Goal: Information Seeking & Learning: Learn about a topic

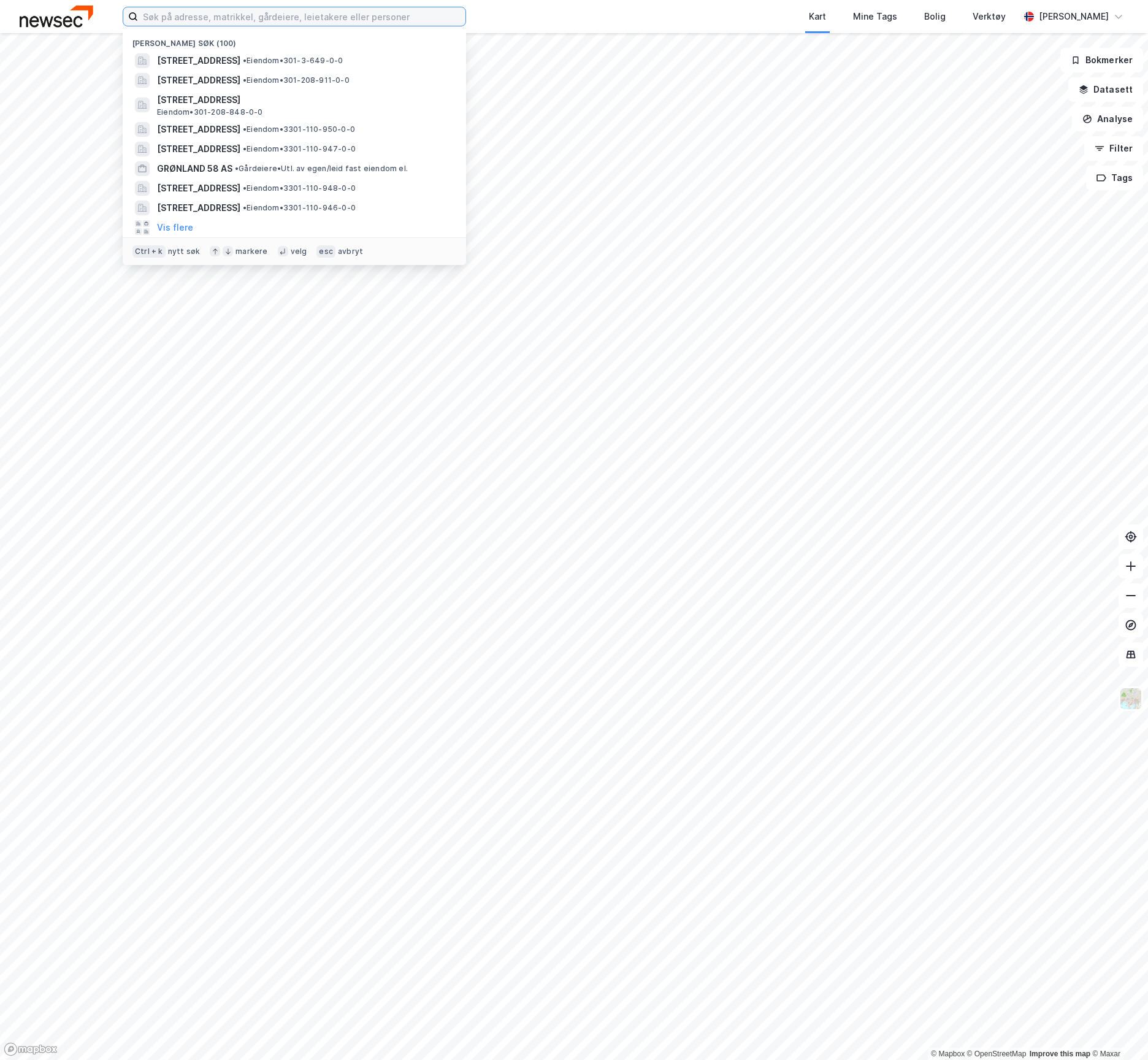
click at [167, 13] on input at bounding box center [301, 16] width 327 height 18
paste input "Karenslyst Allé 7"
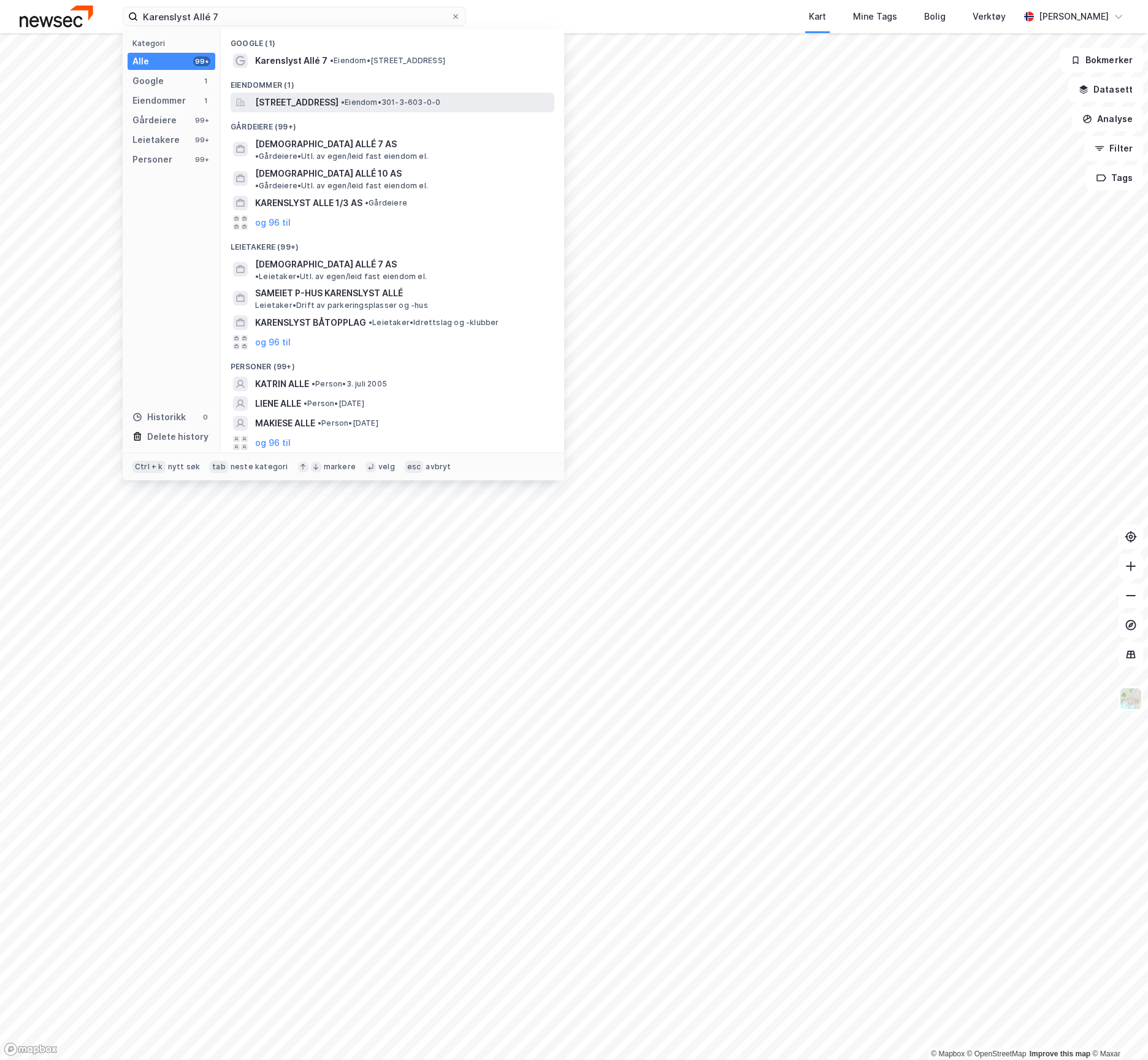
click at [319, 98] on span "[STREET_ADDRESS]" at bounding box center [297, 102] width 83 height 15
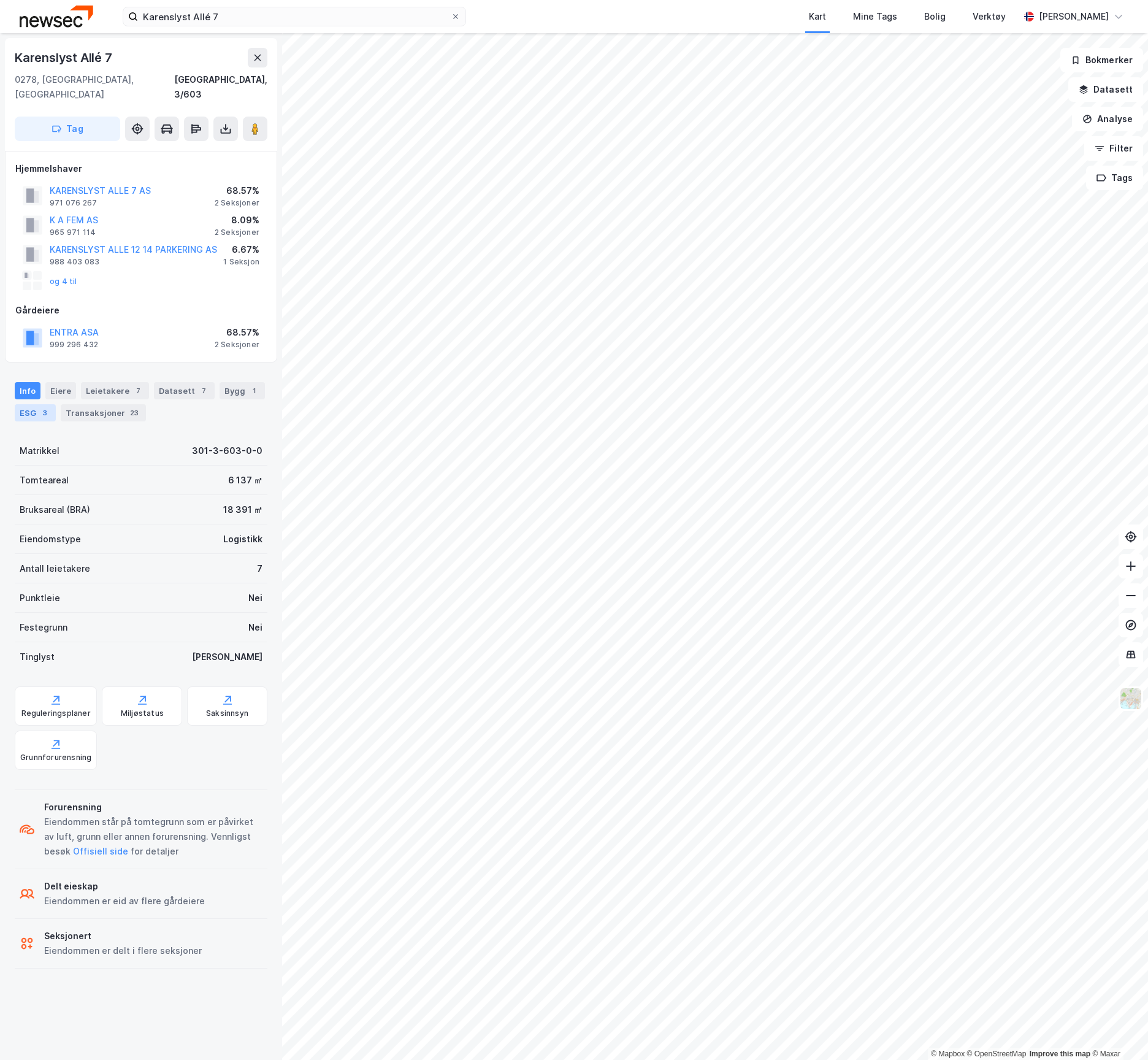
click at [39, 406] on div "3" at bounding box center [45, 412] width 12 height 12
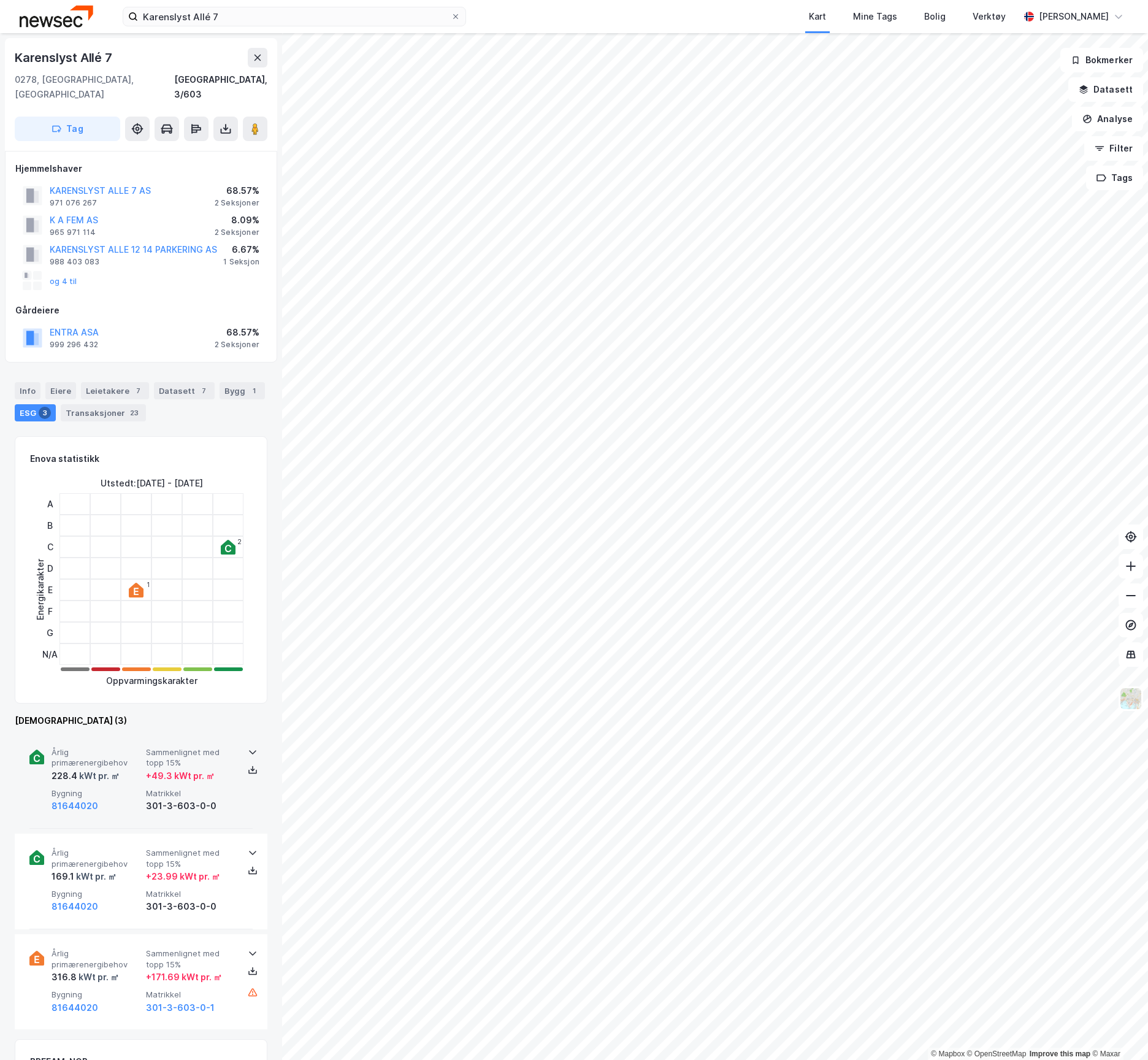
click at [105, 769] on div "kWt pr. ㎡" at bounding box center [98, 776] width 43 height 15
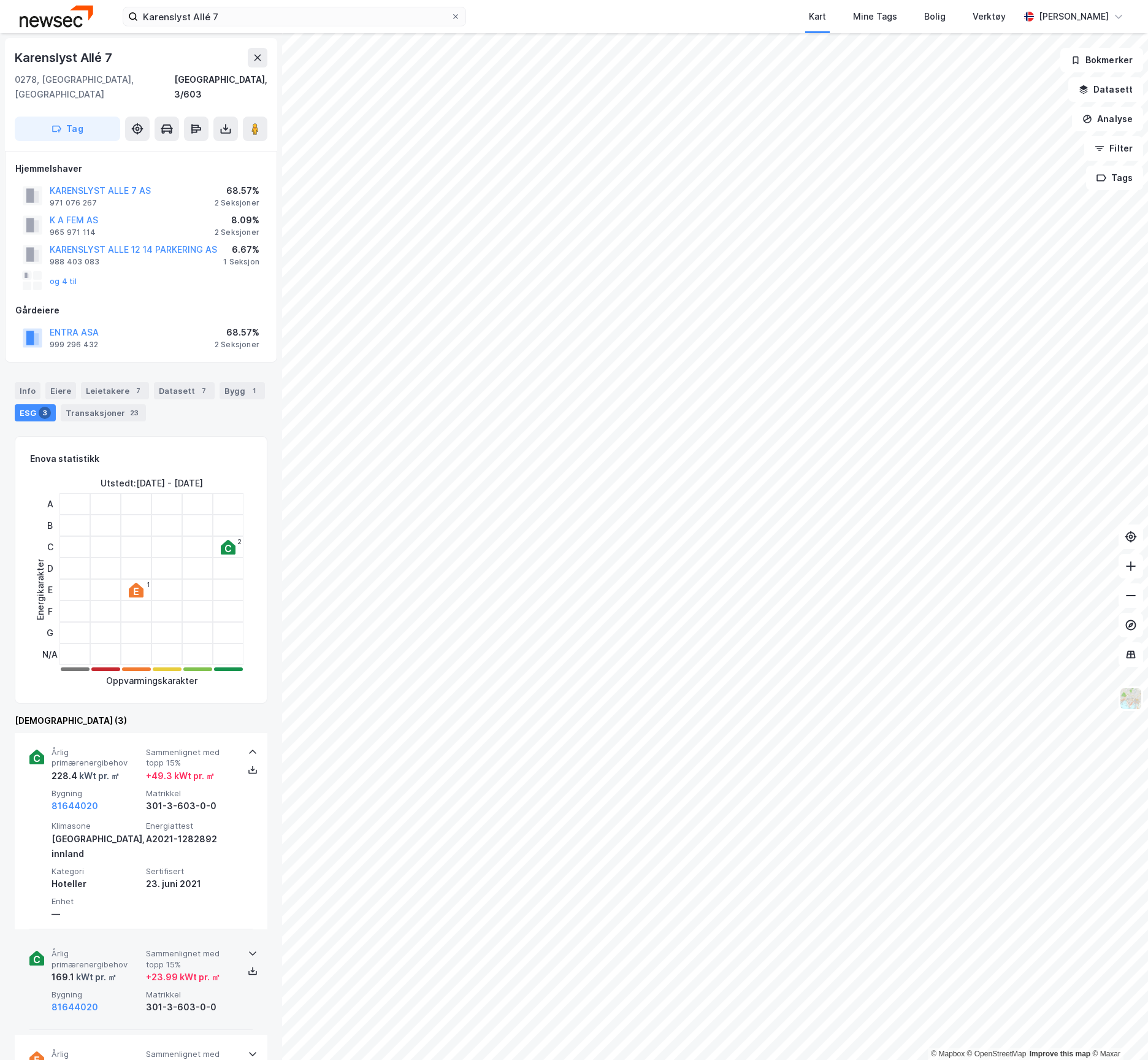
click at [115, 948] on span "Årlig primærenergibehov" at bounding box center [96, 958] width 89 height 22
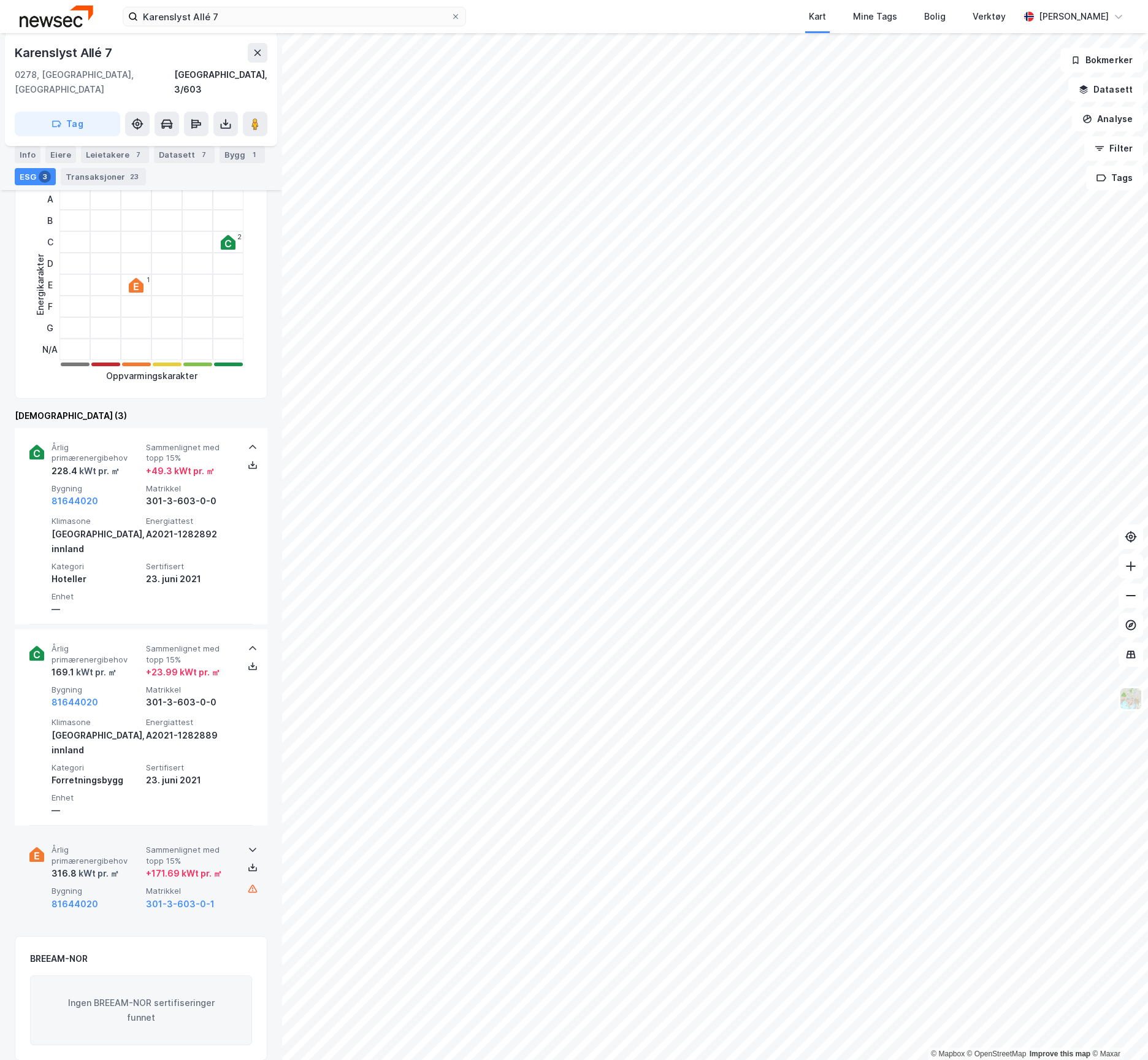
scroll to position [326, 0]
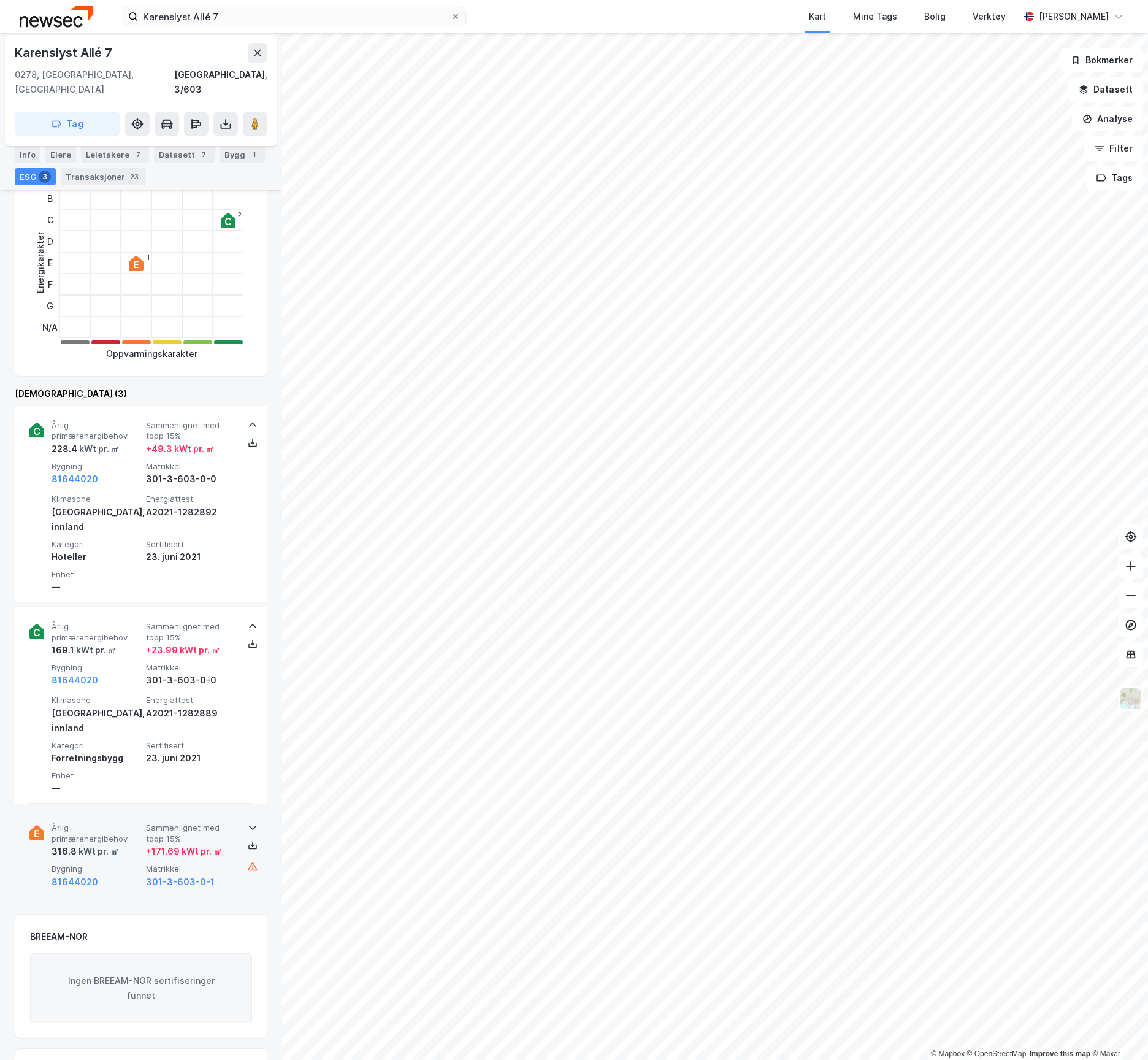
click at [126, 874] on div "81644020" at bounding box center [96, 882] width 89 height 15
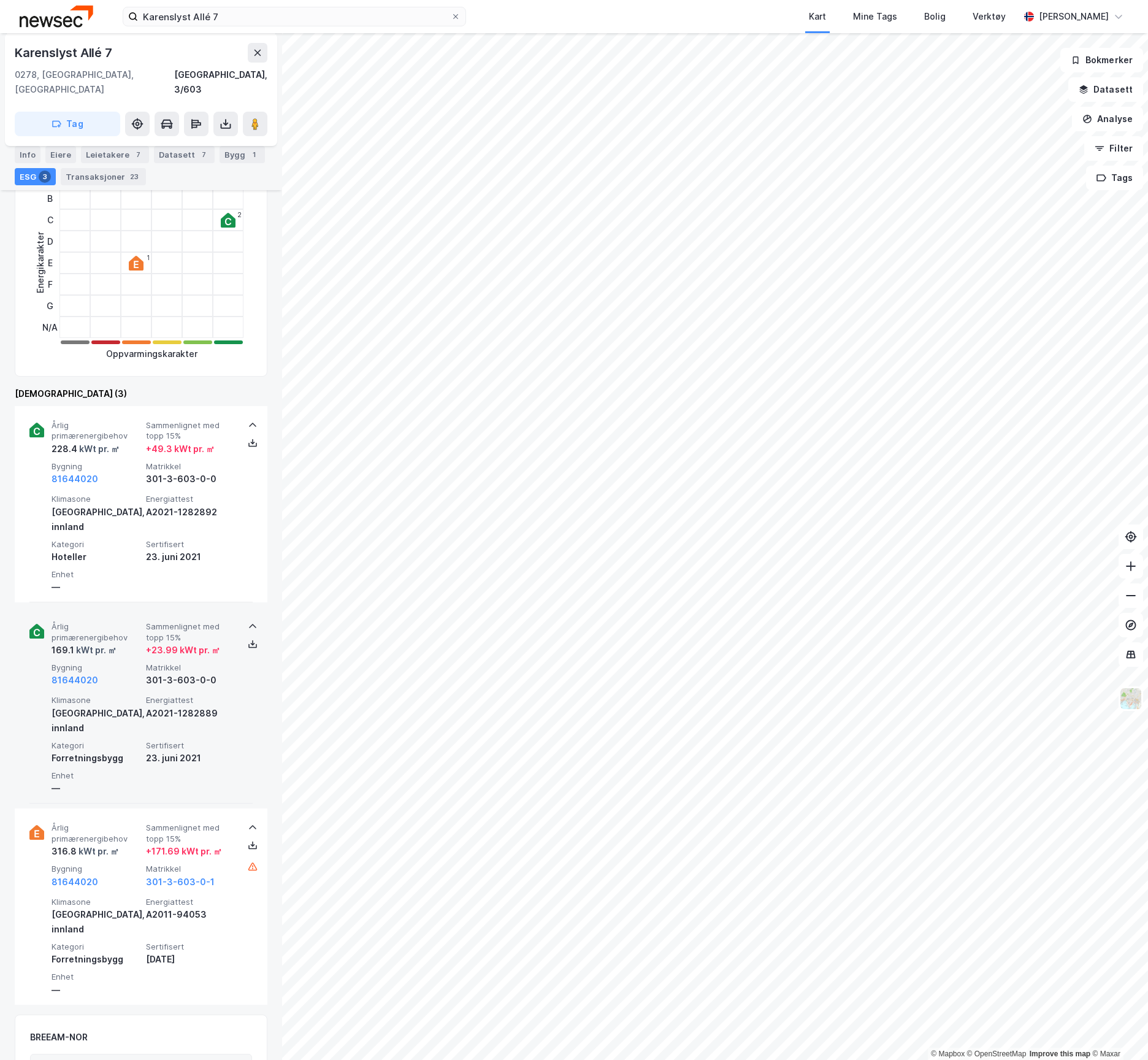
click at [135, 751] on div "Forretningsbygg" at bounding box center [96, 758] width 89 height 15
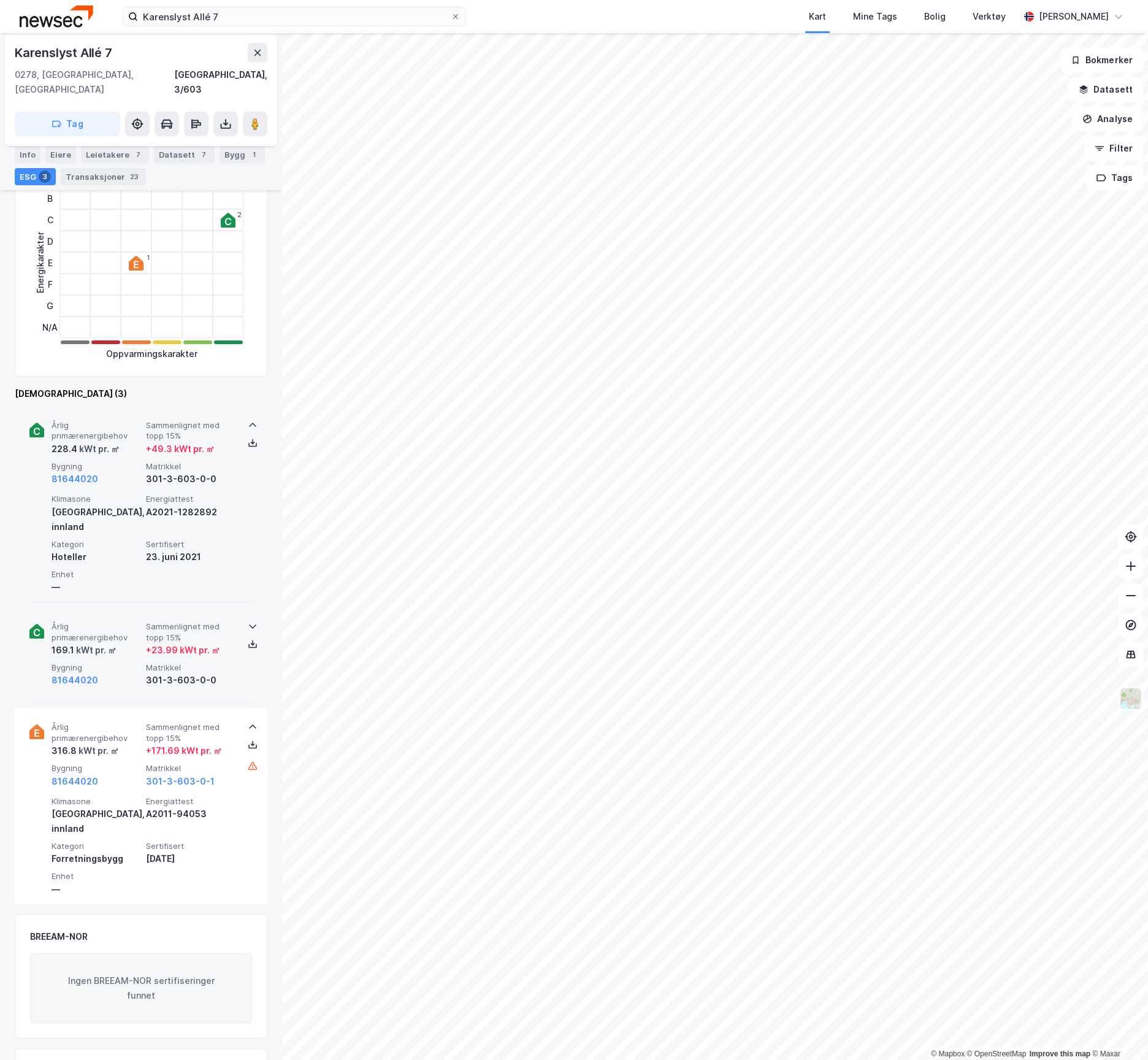
click at [138, 472] on div "81644020" at bounding box center [96, 479] width 89 height 15
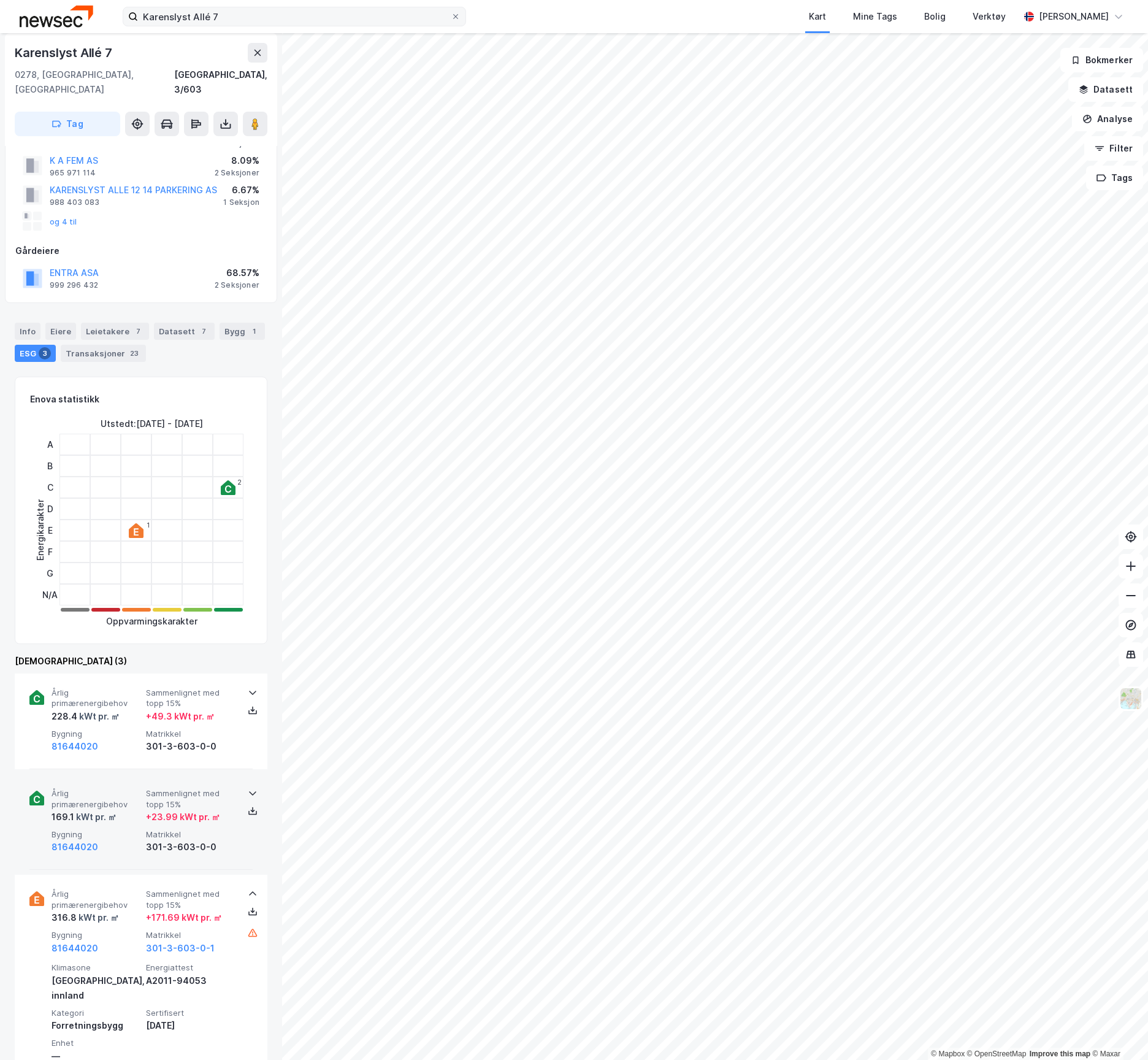
scroll to position [0, 0]
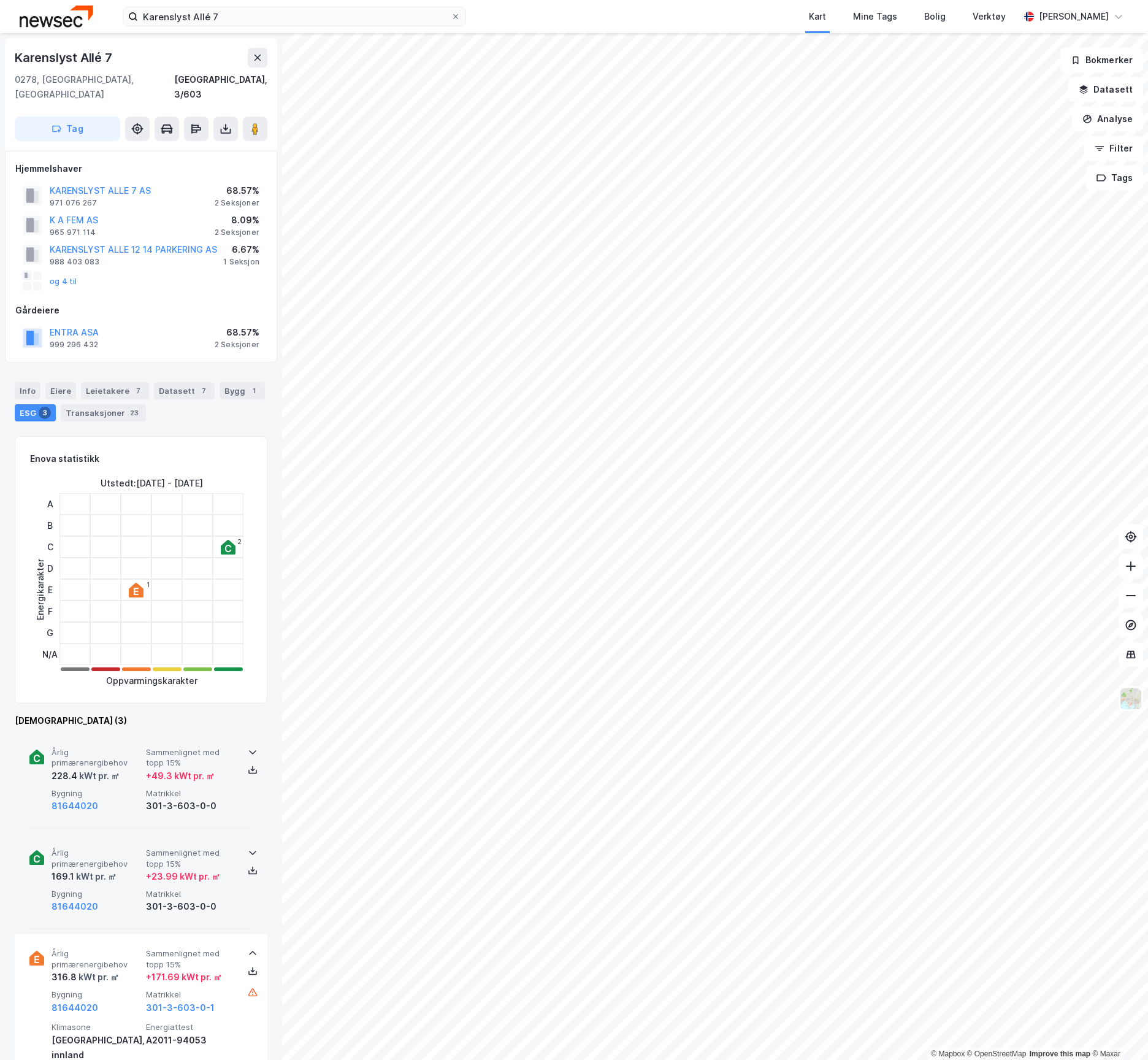
click at [126, 769] on div "228.4 kWt pr. ㎡" at bounding box center [96, 776] width 89 height 15
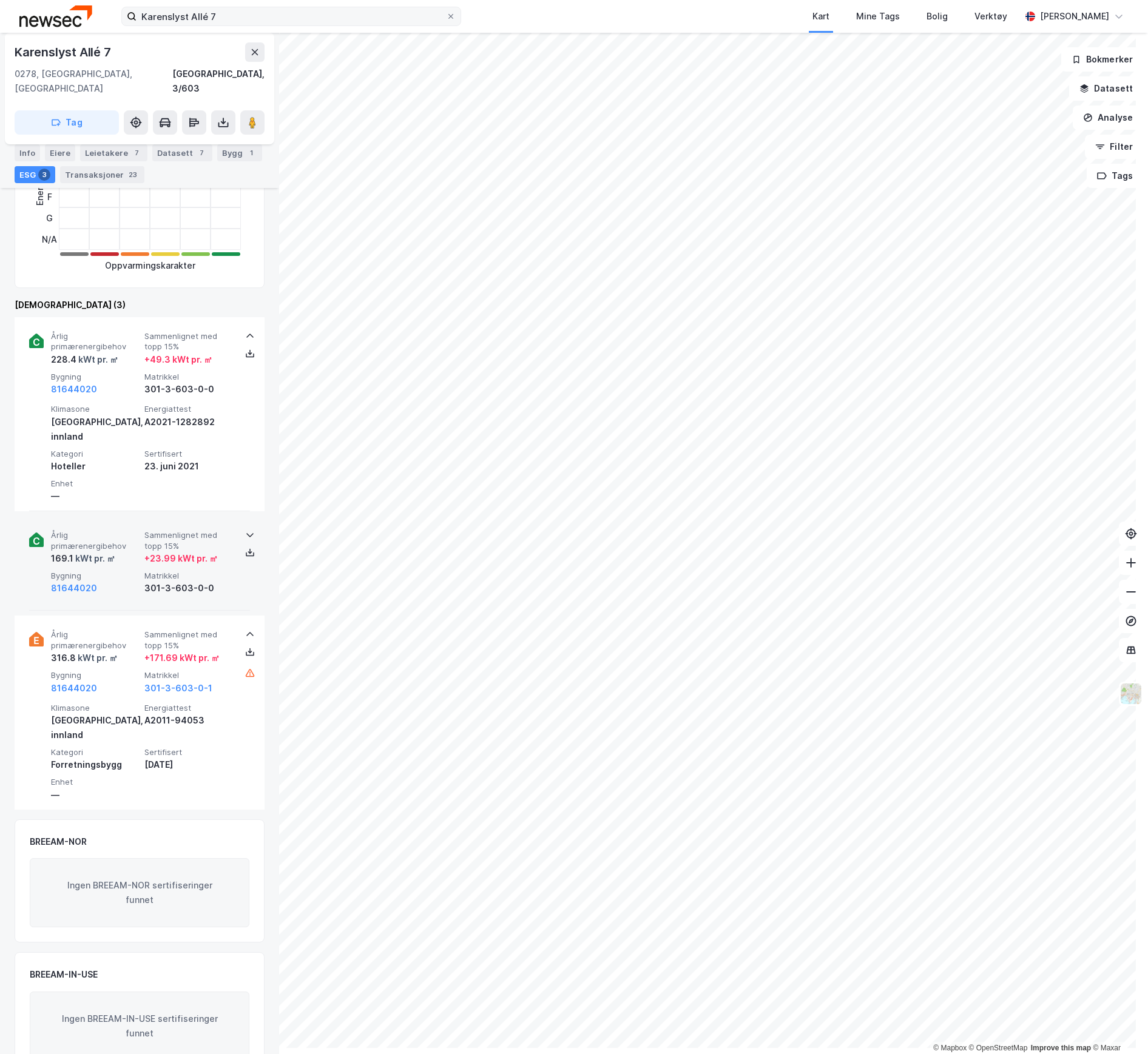
scroll to position [401, 0]
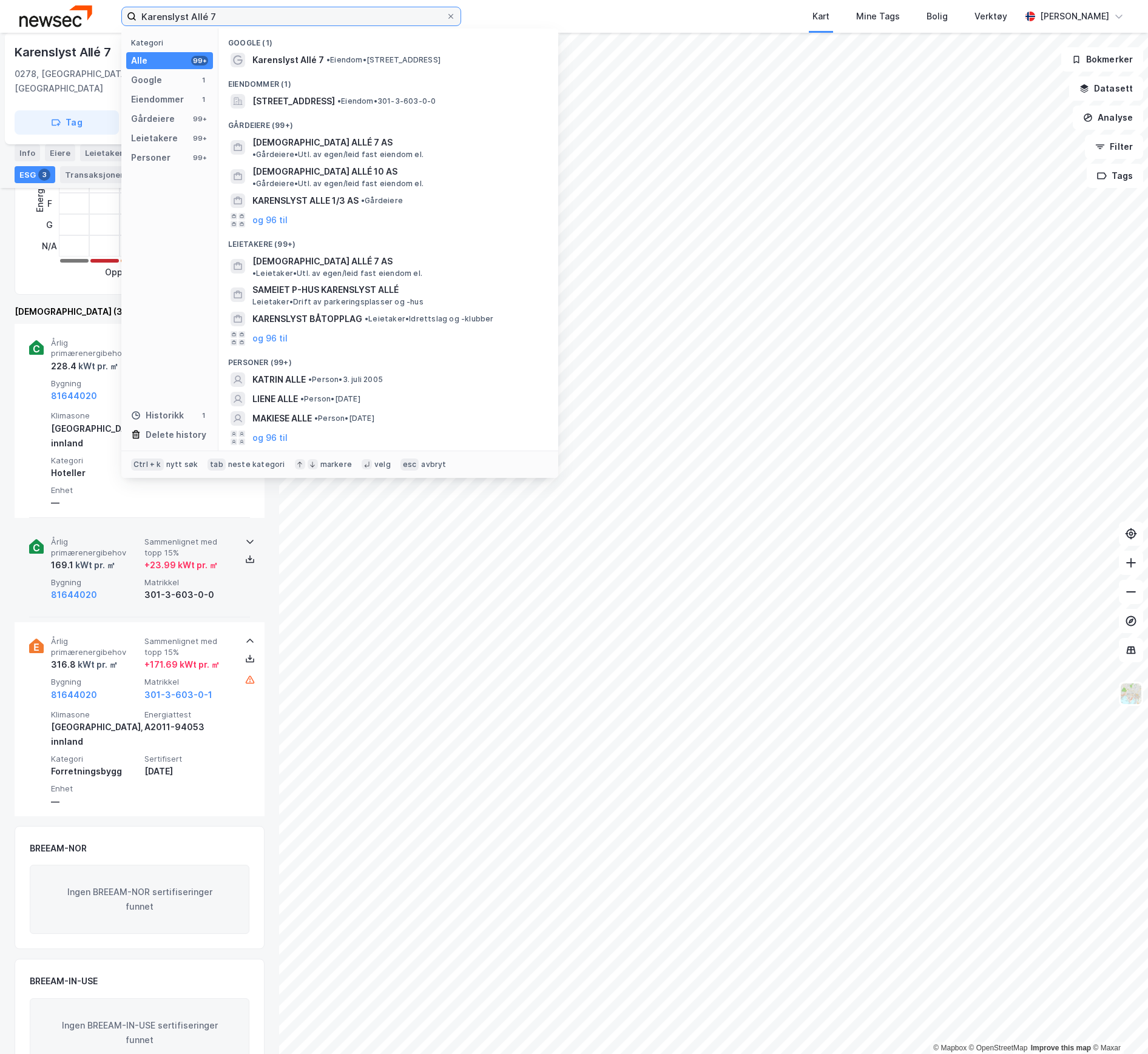
drag, startPoint x: 310, startPoint y: 18, endPoint x: 115, endPoint y: 18, distance: 195.0
click at [115, 18] on div "Karenslyst Allé 7 Kategori Alle 99+ Google 1 Eiendommer 1 Gårdeiere 99+ Leietak…" at bounding box center [574, 16] width 1148 height 33
paste input "Nedre Vollgate 11"
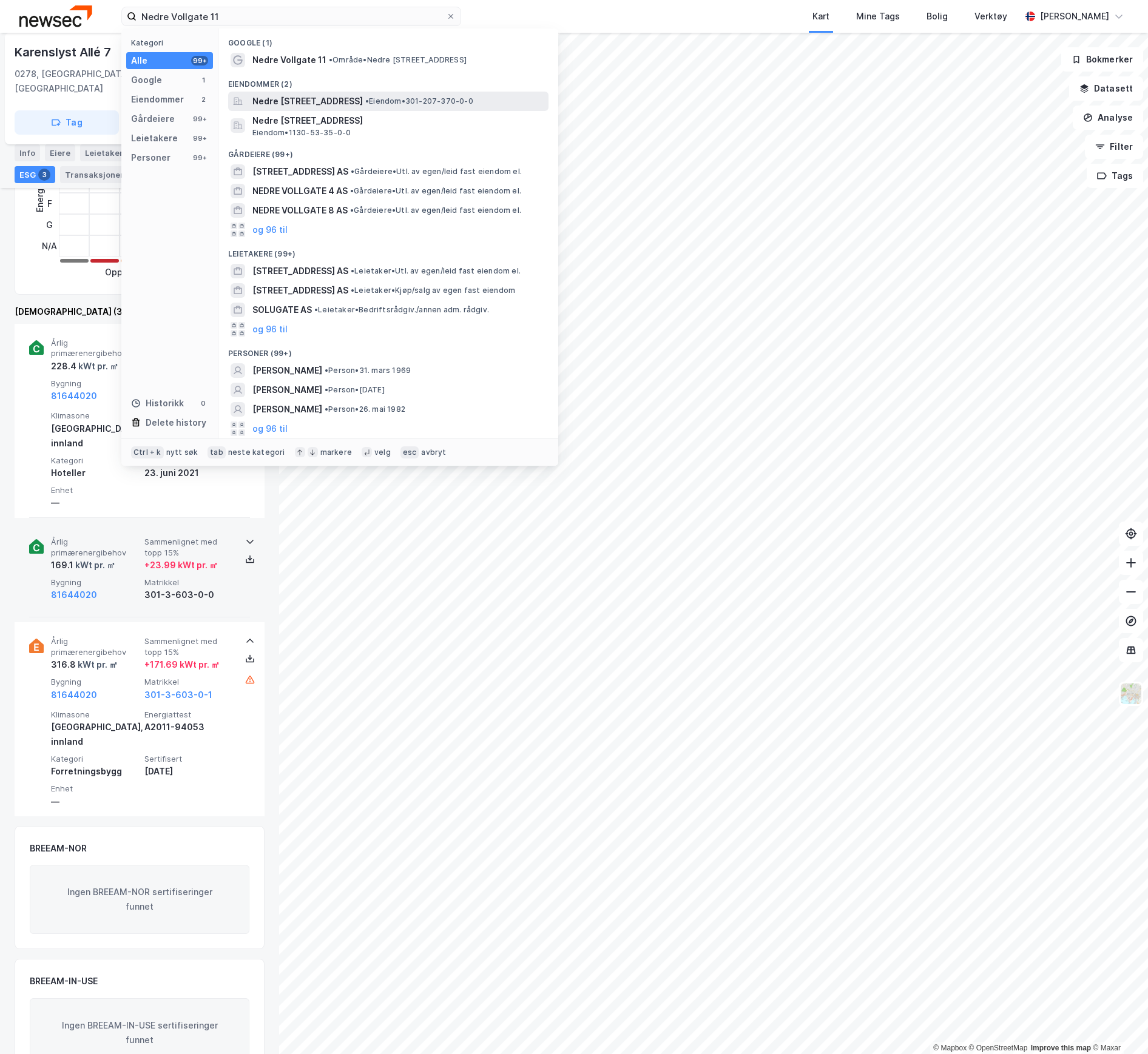
click at [303, 104] on span "Nedre [STREET_ADDRESS]" at bounding box center [308, 101] width 111 height 15
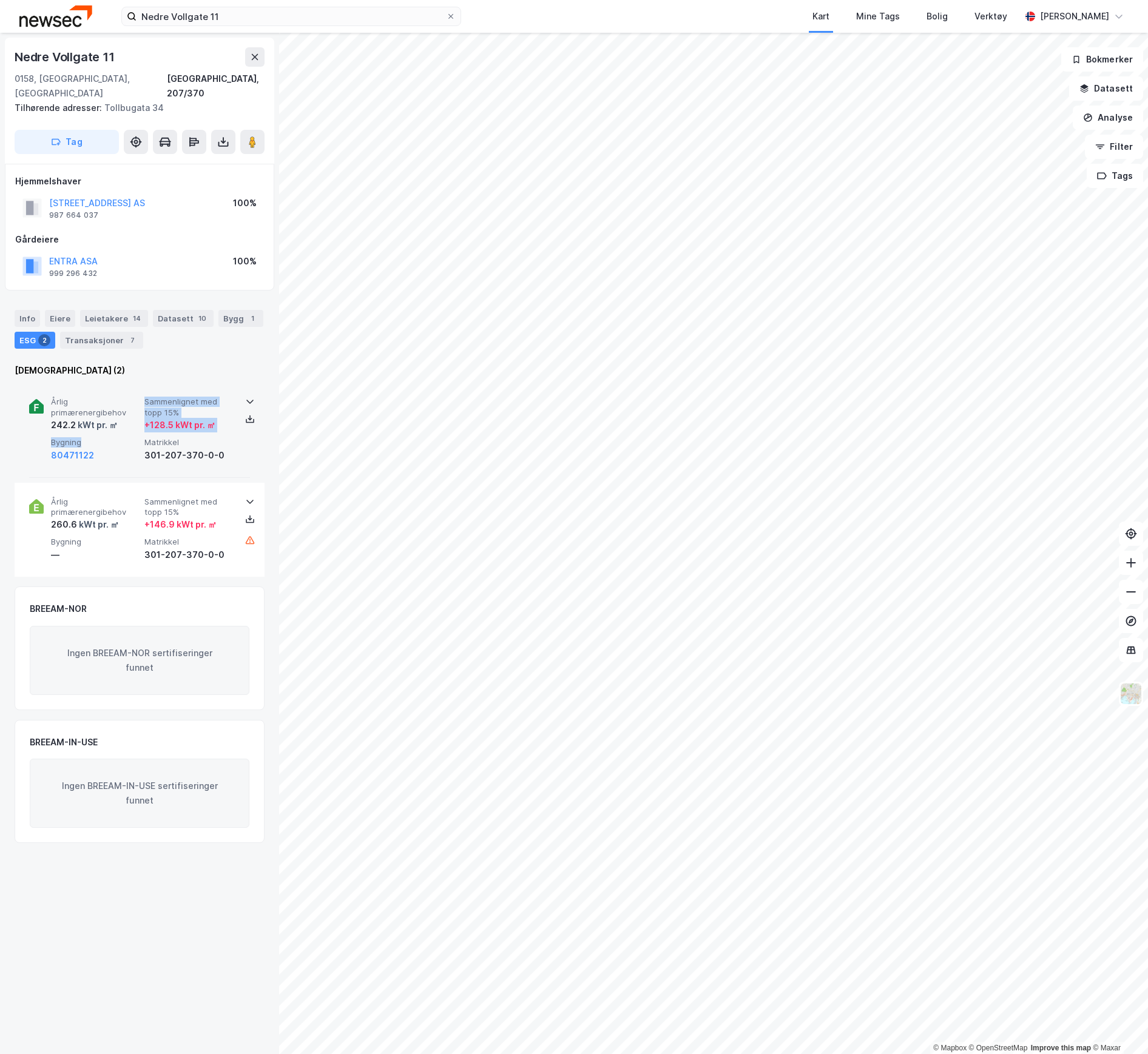
click at [128, 420] on div "Årlig primærenergibehov 242.2 kWt pr. ㎡ Sammenlignet med topp 15% + 128.5 kWt p…" at bounding box center [142, 430] width 182 height 66
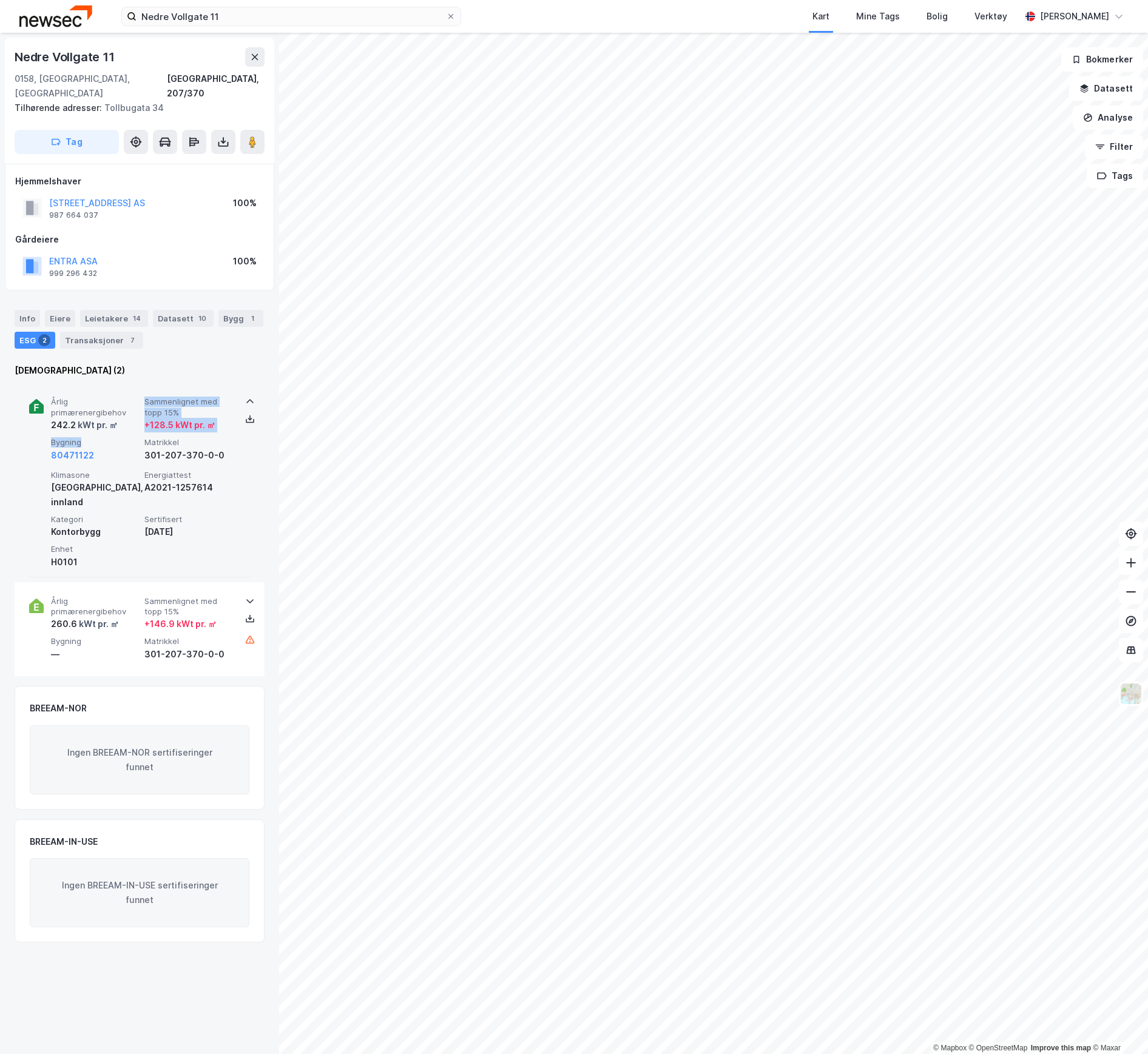
click at [128, 420] on div "Årlig primærenergibehov 242.2 kWt pr. ㎡ Sammenlignet med topp 15% + 128.5 kWt p…" at bounding box center [142, 430] width 182 height 66
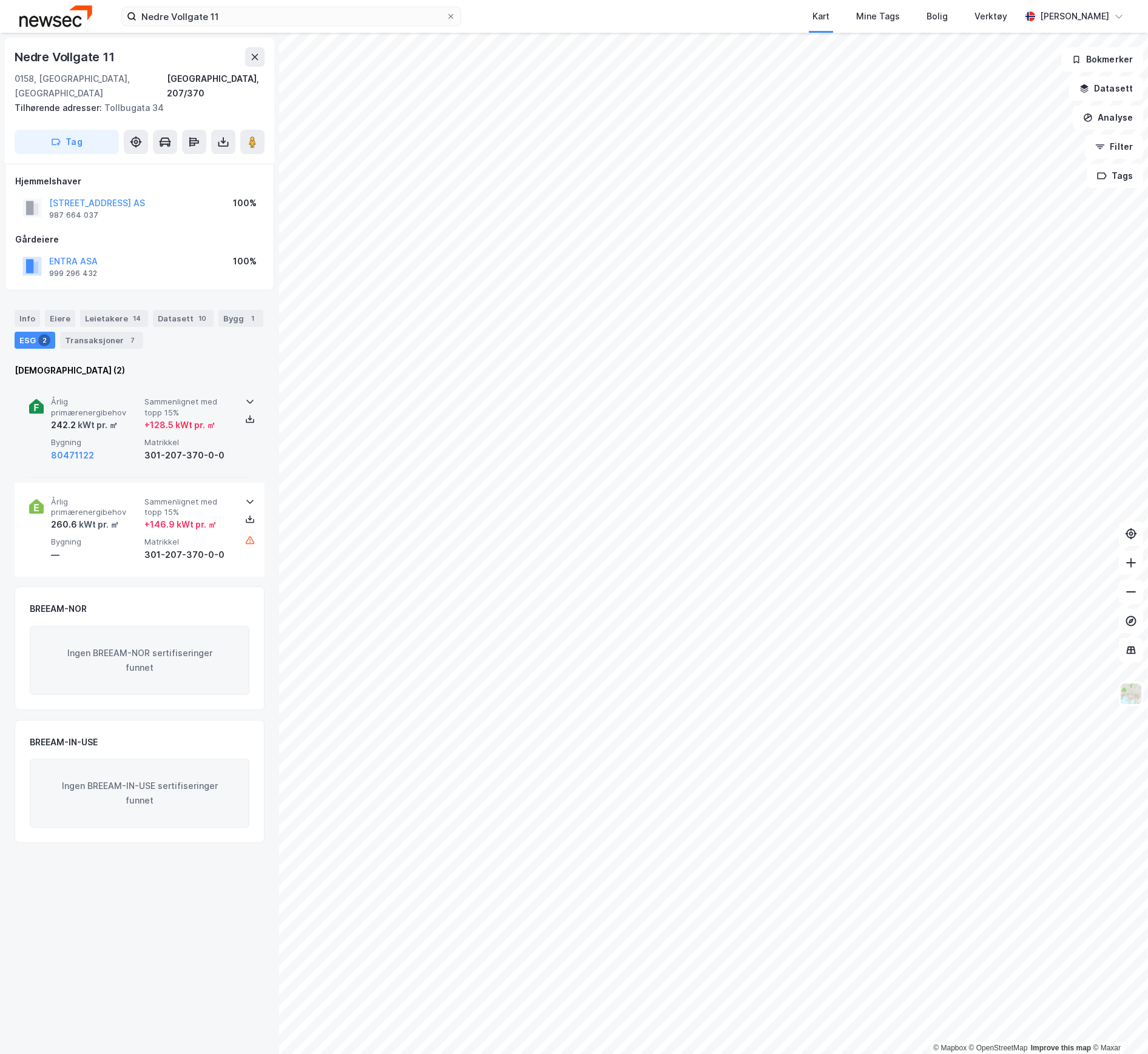
click at [107, 437] on span "Bygning" at bounding box center [95, 442] width 88 height 10
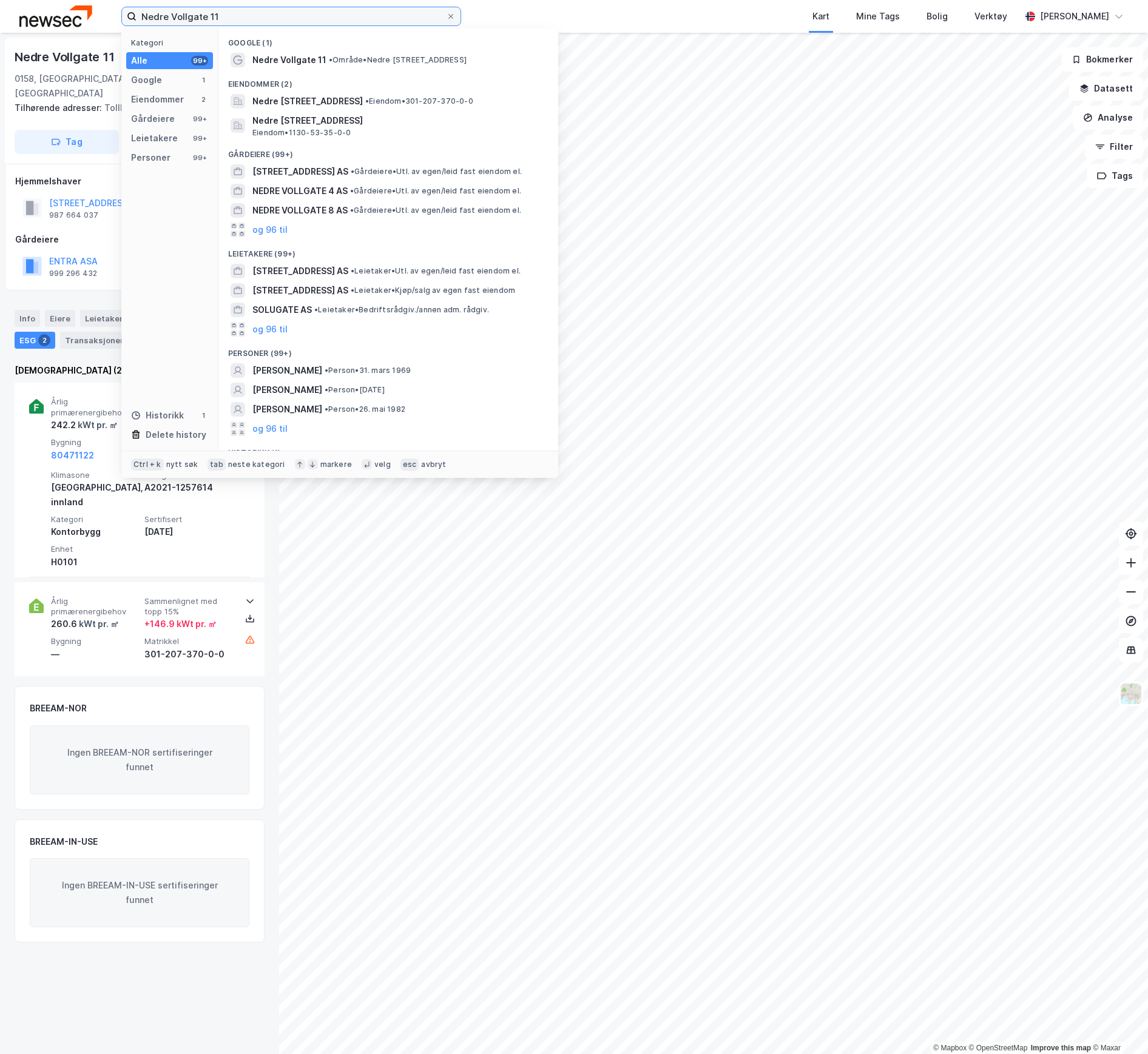
drag, startPoint x: 237, startPoint y: 18, endPoint x: 79, endPoint y: 8, distance: 158.3
click at [79, 8] on div "Nedre Vollgate 11 Kategori Alle 99+ Google 1 Eiendommer 2 Gårdeiere 99+ Leietak…" at bounding box center [574, 16] width 1148 height 33
paste input "ygårdsgaten 9"
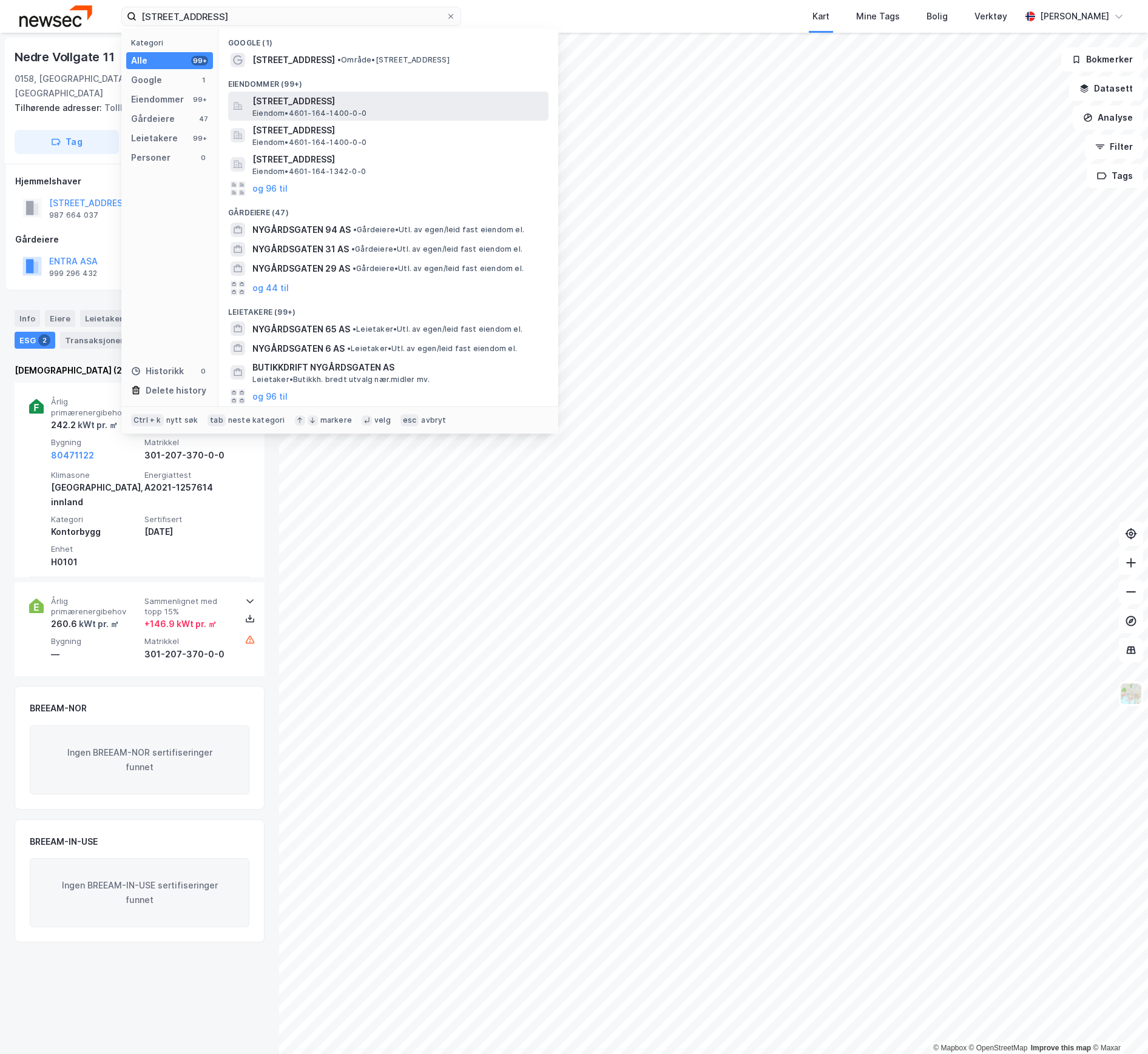
click at [310, 104] on span "[STREET_ADDRESS]" at bounding box center [398, 101] width 291 height 15
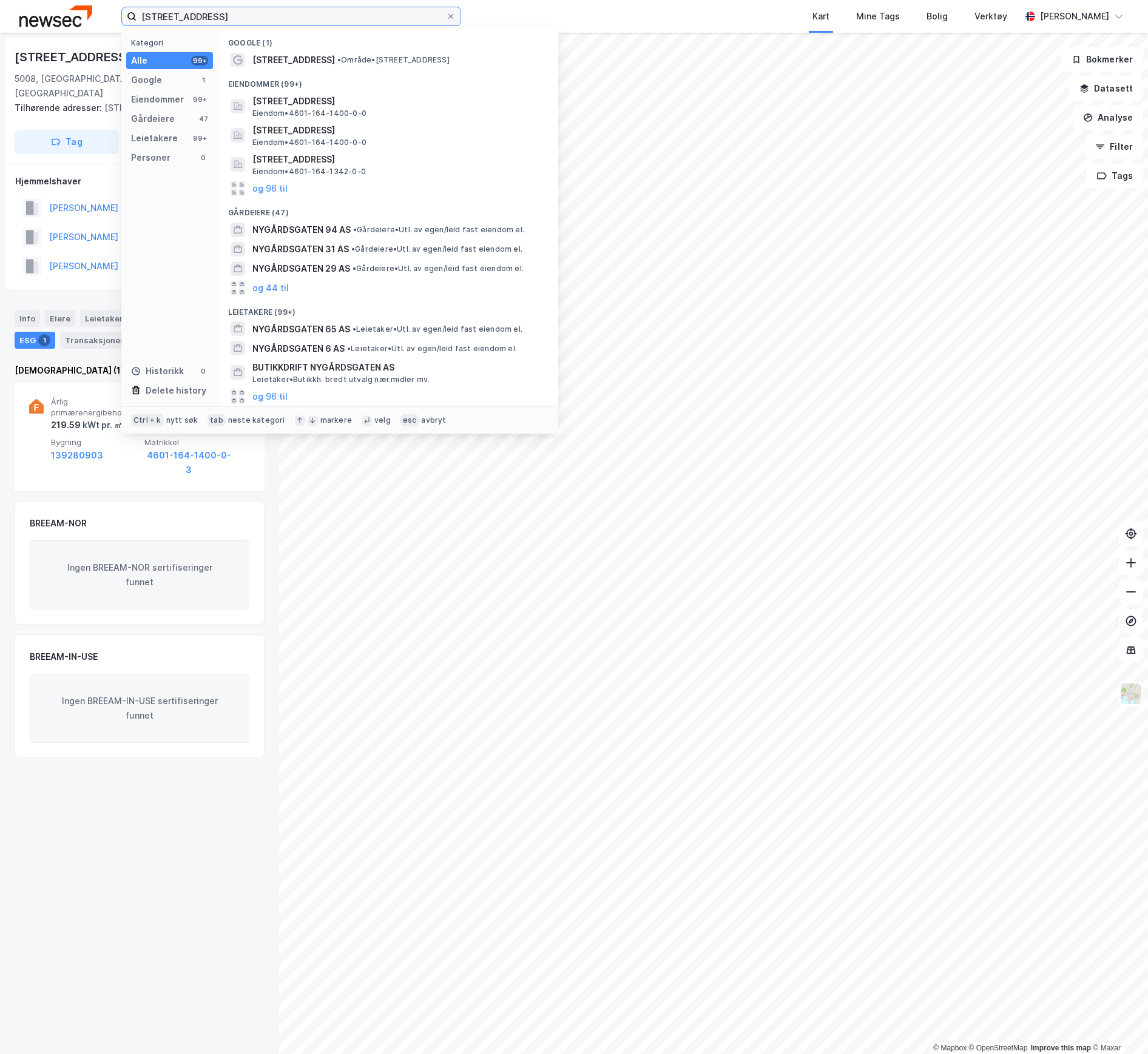
click at [234, 23] on input "[STREET_ADDRESS]" at bounding box center [291, 16] width 310 height 18
click at [287, 63] on span "[STREET_ADDRESS]" at bounding box center [294, 60] width 83 height 15
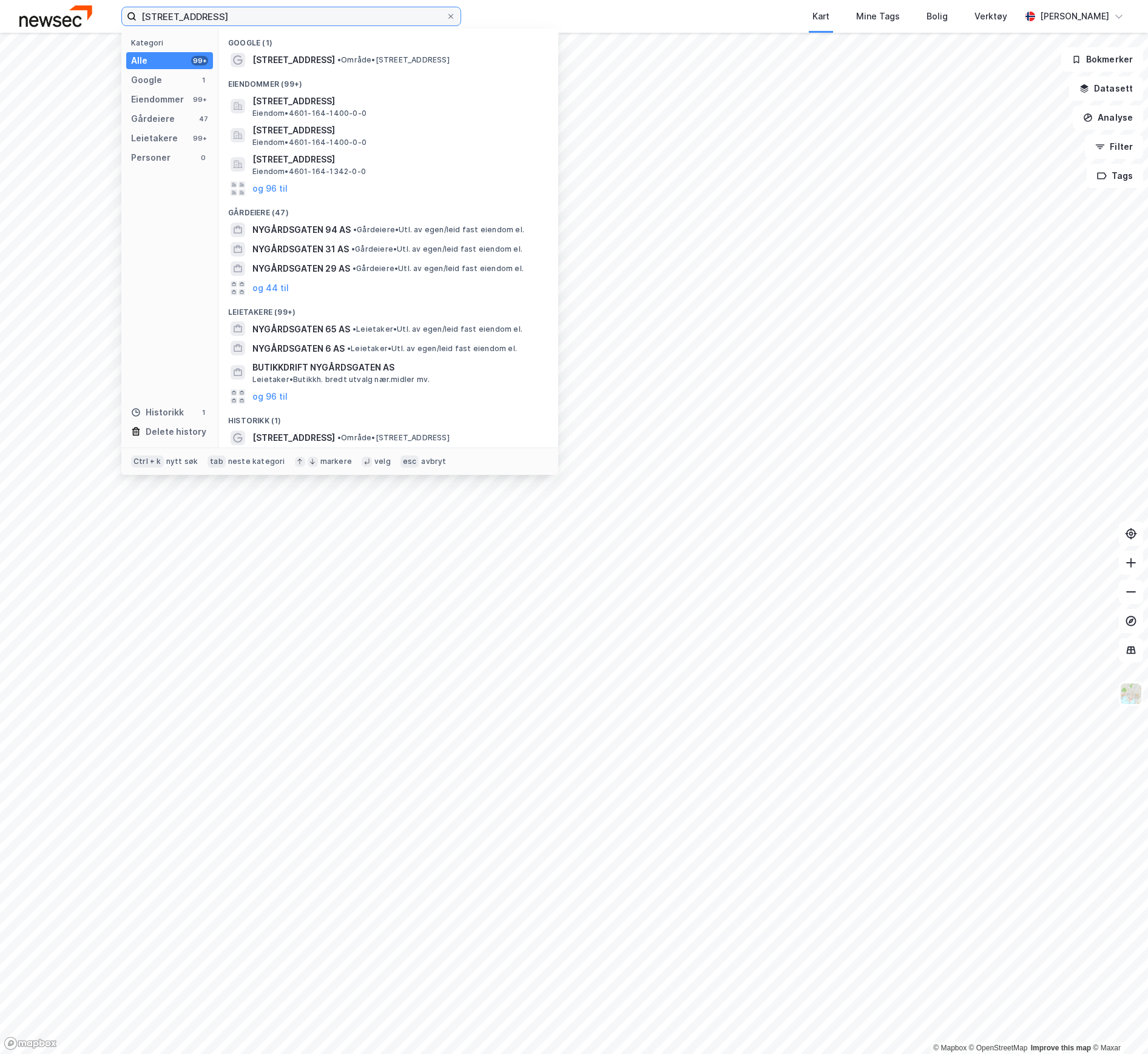
click at [250, 18] on input "[STREET_ADDRESS]" at bounding box center [291, 16] width 310 height 18
click at [274, 188] on button "og 96 til" at bounding box center [269, 189] width 35 height 15
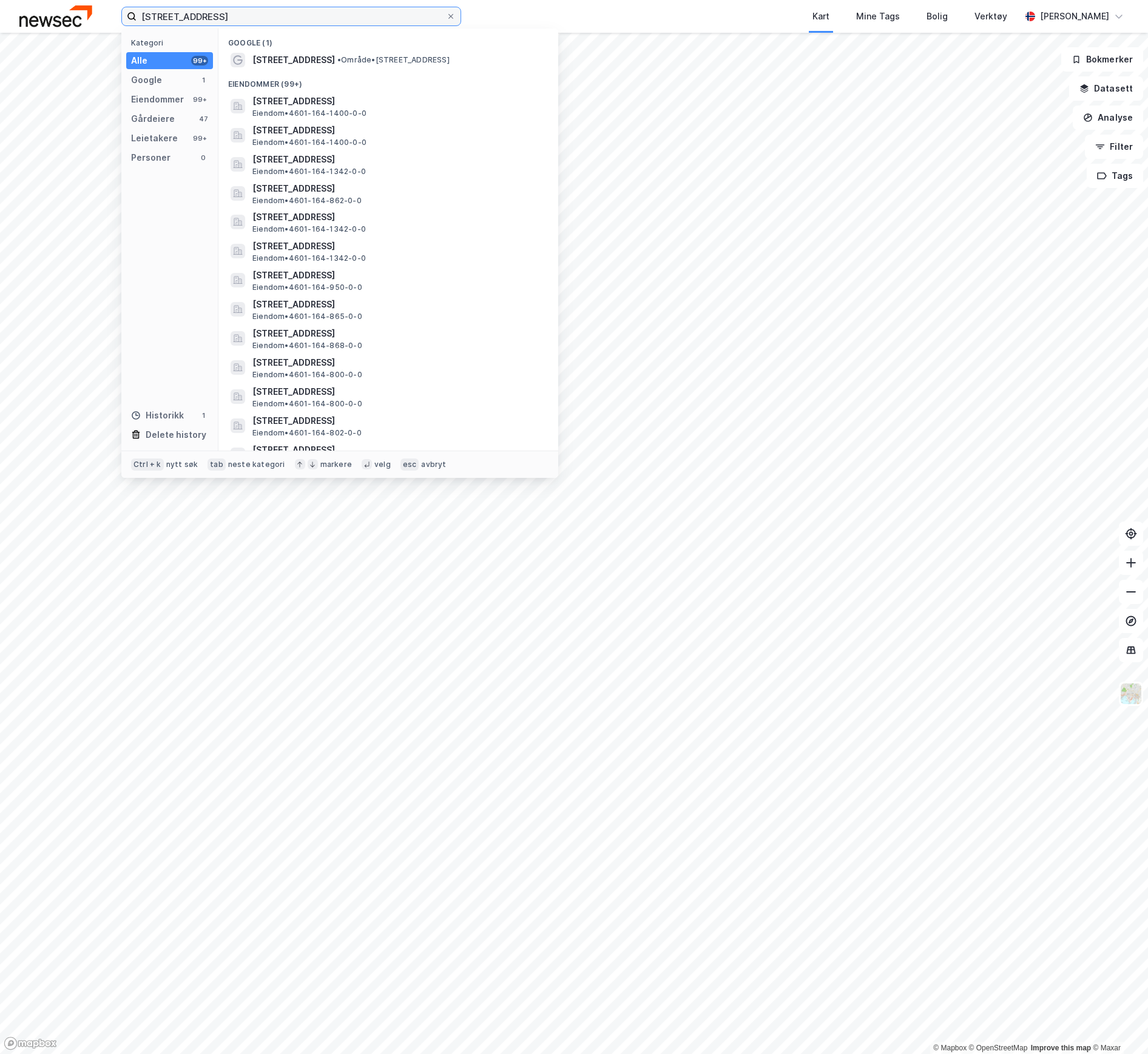
click at [241, 15] on input "[STREET_ADDRESS]" at bounding box center [291, 16] width 310 height 18
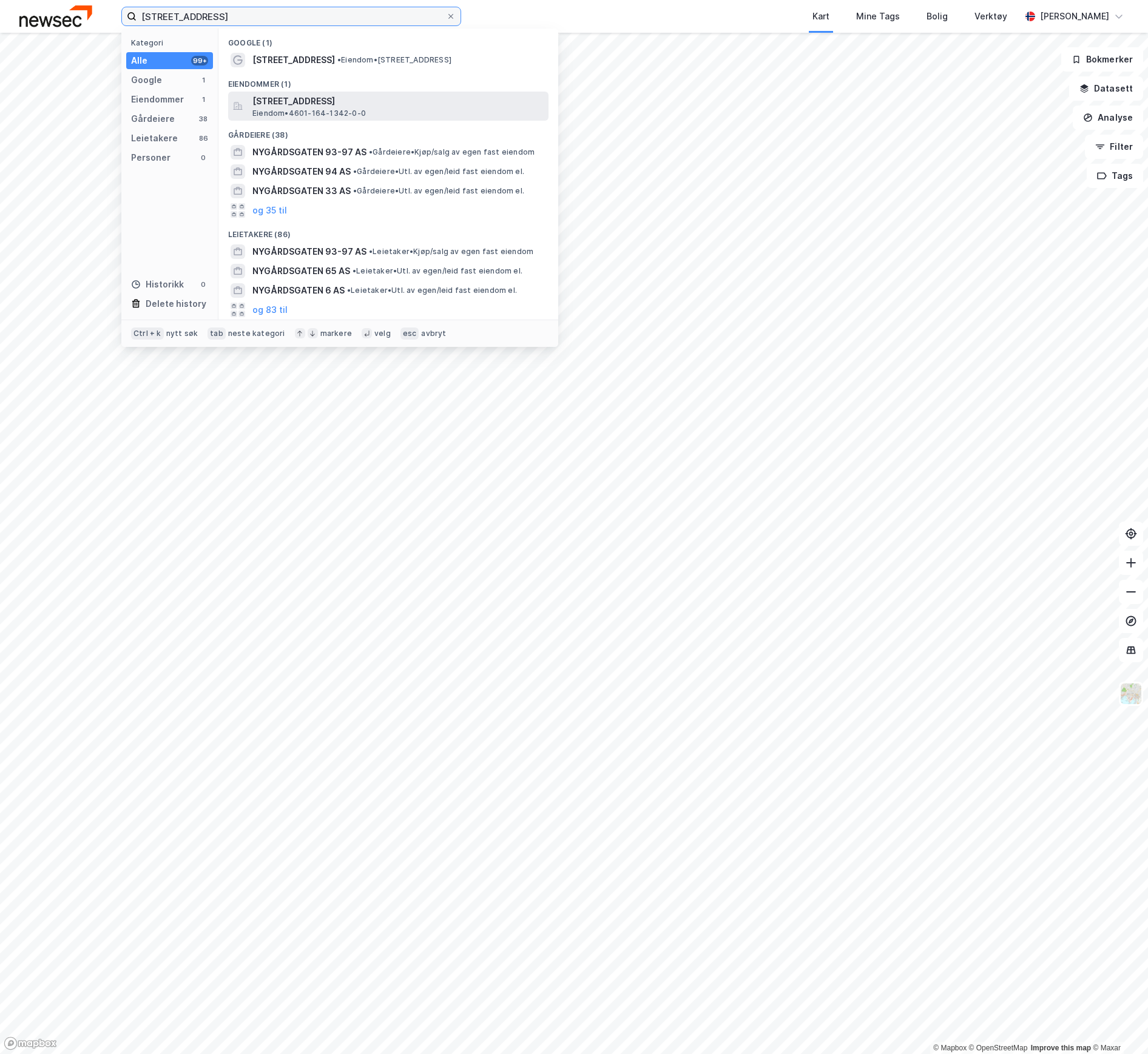
type input "[STREET_ADDRESS]"
click at [285, 105] on span "[STREET_ADDRESS]" at bounding box center [398, 101] width 291 height 15
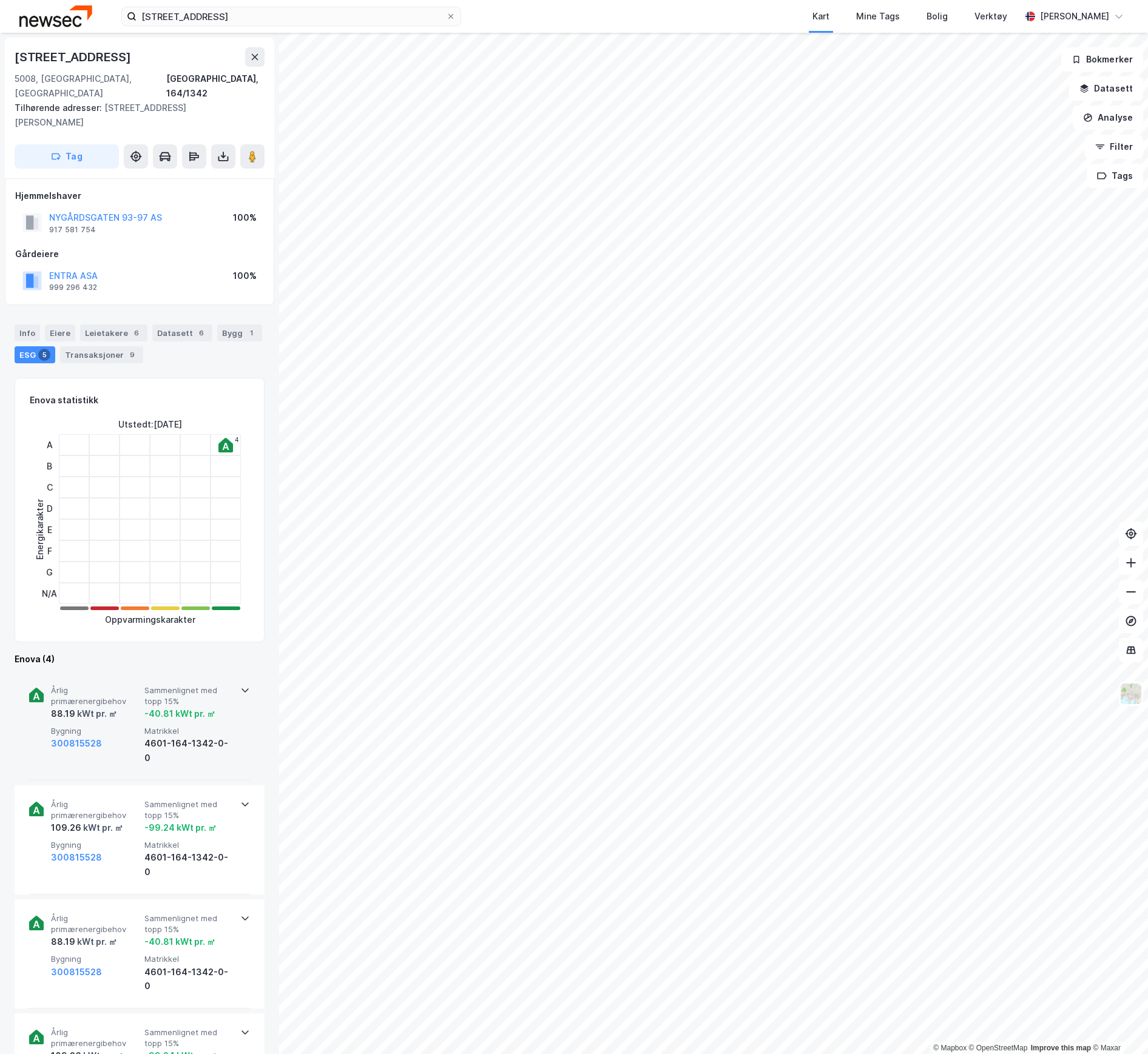
click at [123, 707] on div "88.19 kWt pr. ㎡" at bounding box center [95, 714] width 88 height 15
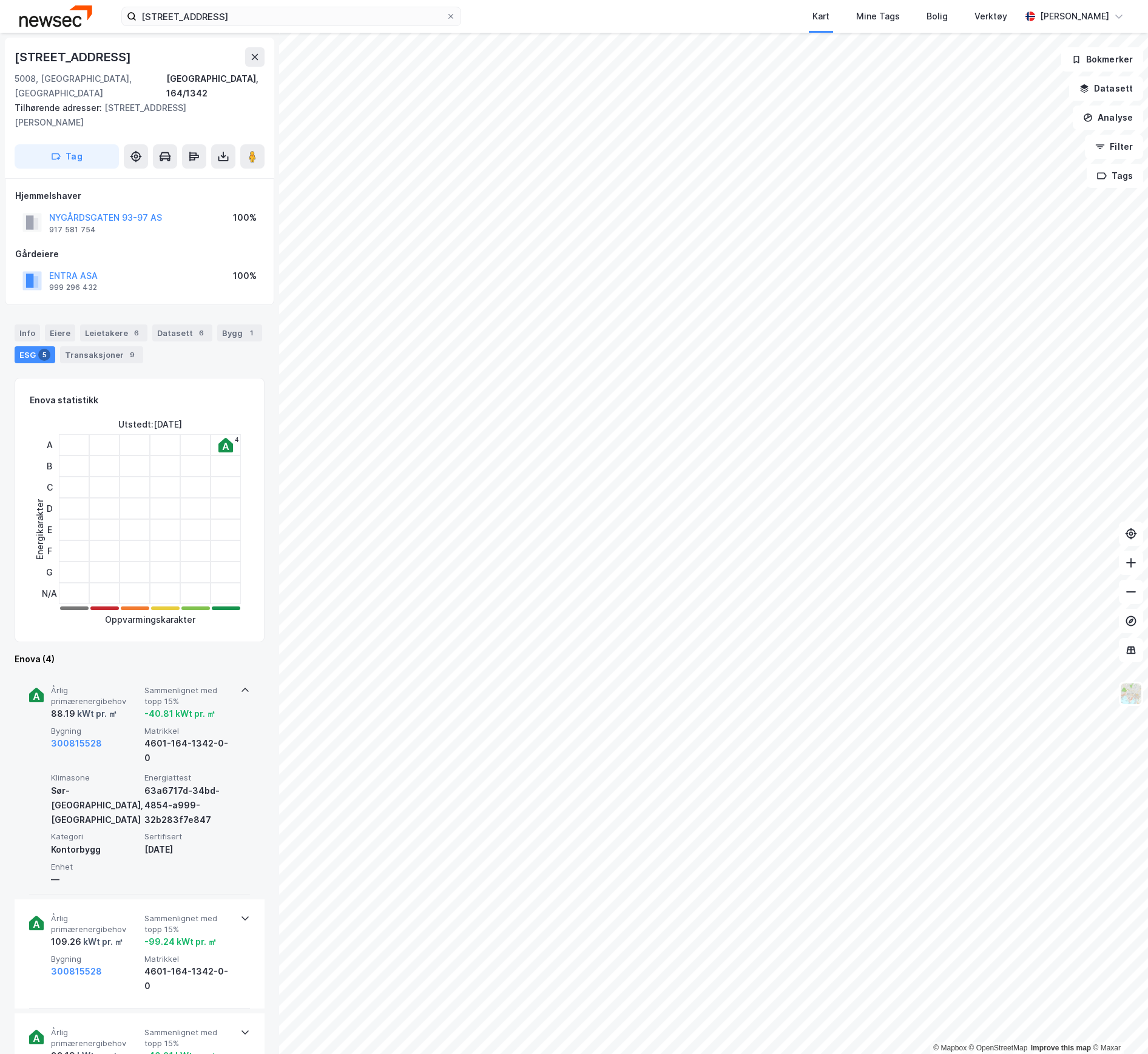
click at [30, 688] on icon at bounding box center [37, 695] width 15 height 15
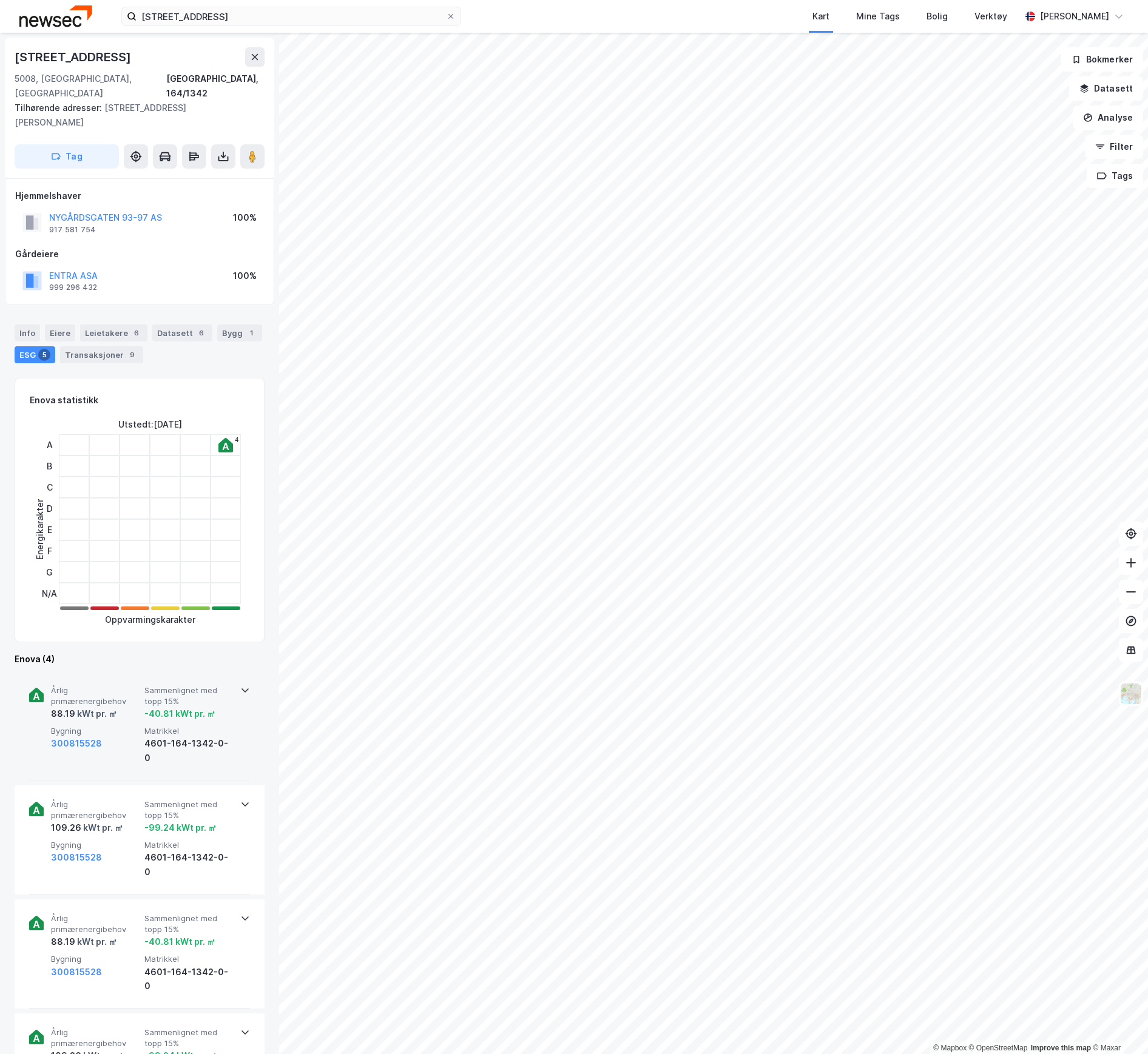
click at [35, 693] on div "Årlig primærenergibehov 88.19 kWt pr. ㎡ Sammenlignet med topp 15% -40.81 kWt pr…" at bounding box center [139, 726] width 221 height 109
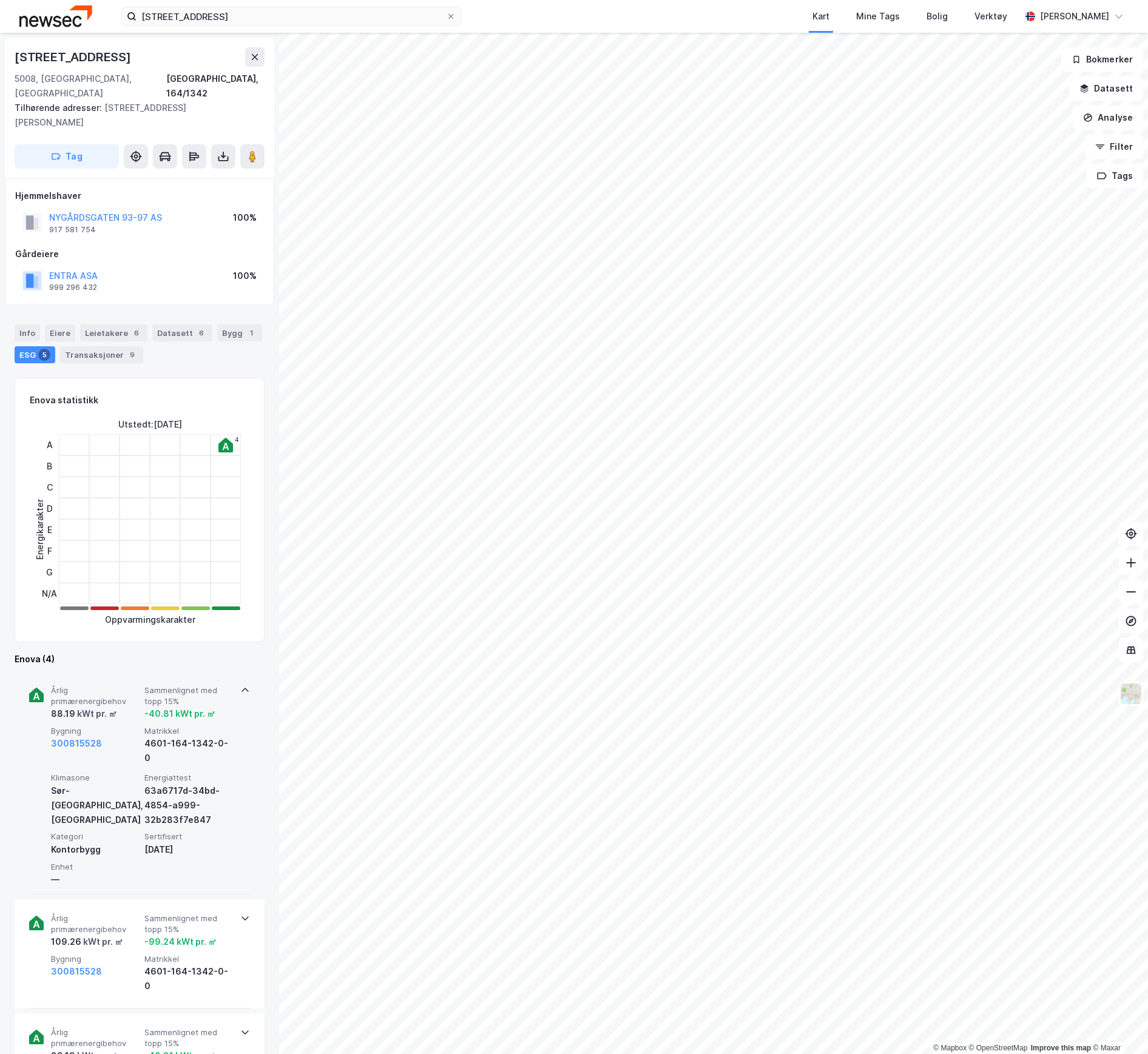
click at [117, 736] on div "300815528" at bounding box center [95, 743] width 88 height 15
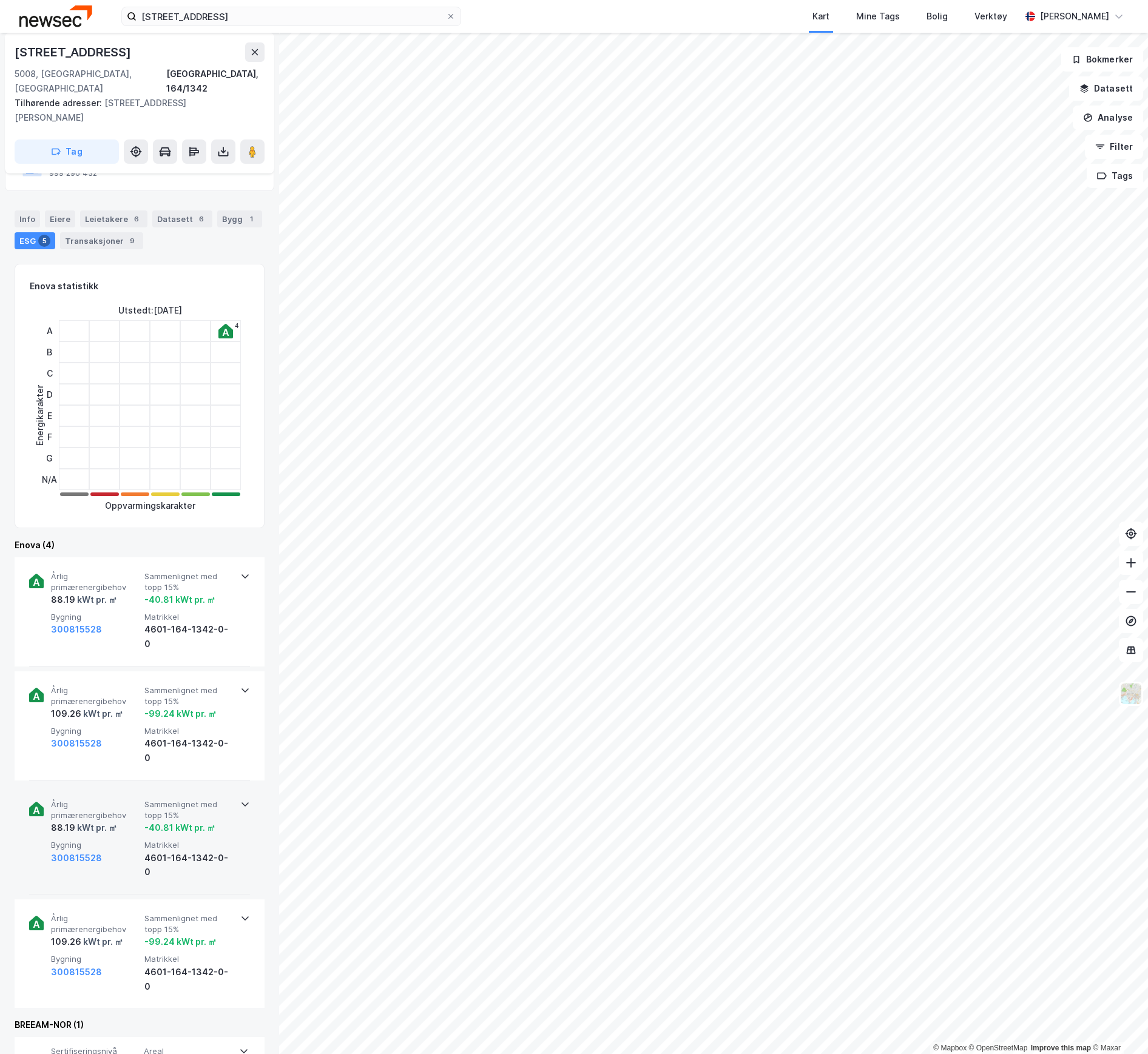
scroll to position [221, 0]
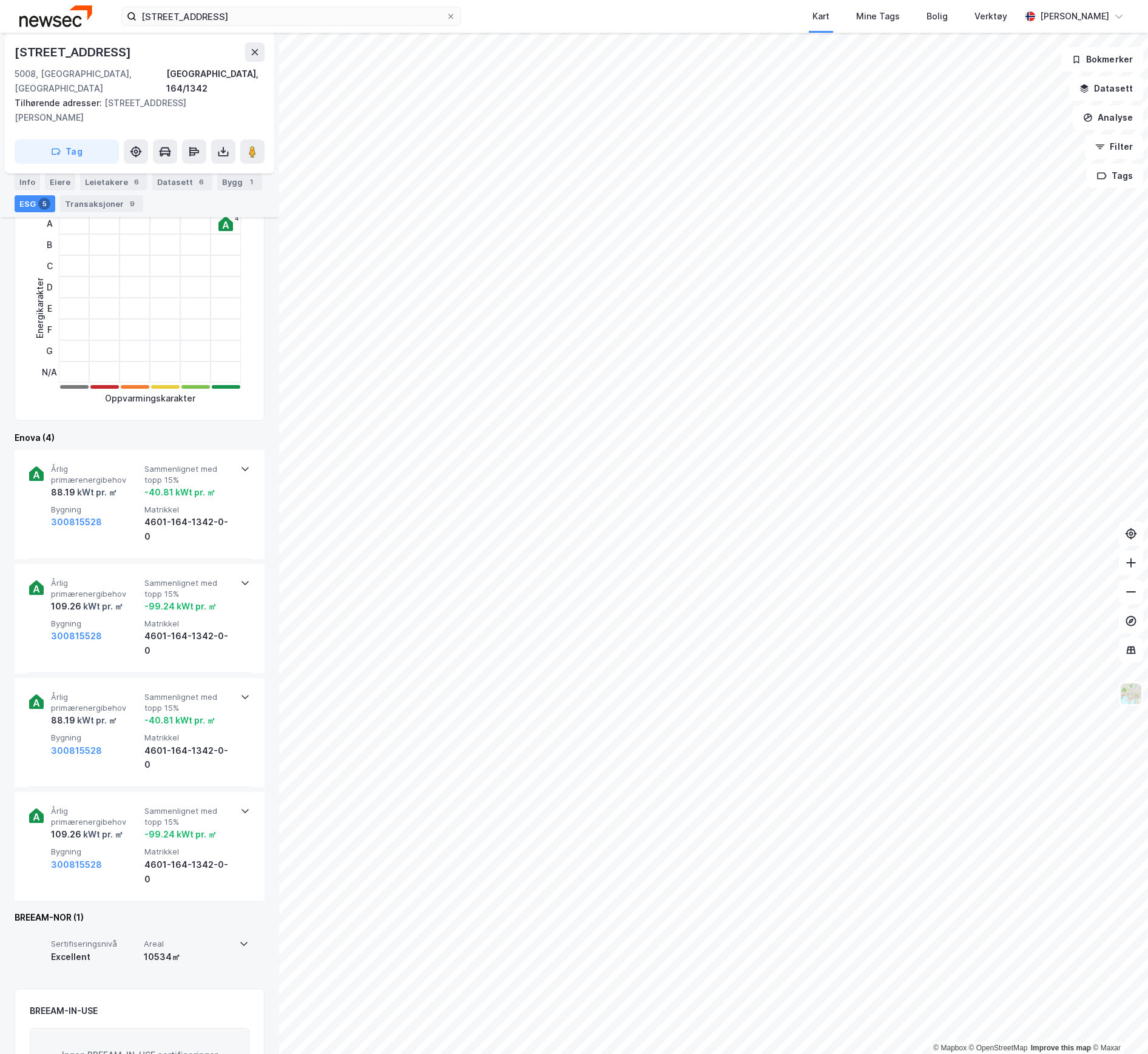
click at [125, 950] on div "Excellent" at bounding box center [95, 957] width 88 height 15
click at [129, 950] on div "Excellent" at bounding box center [95, 957] width 88 height 15
